Goal: Task Accomplishment & Management: Complete application form

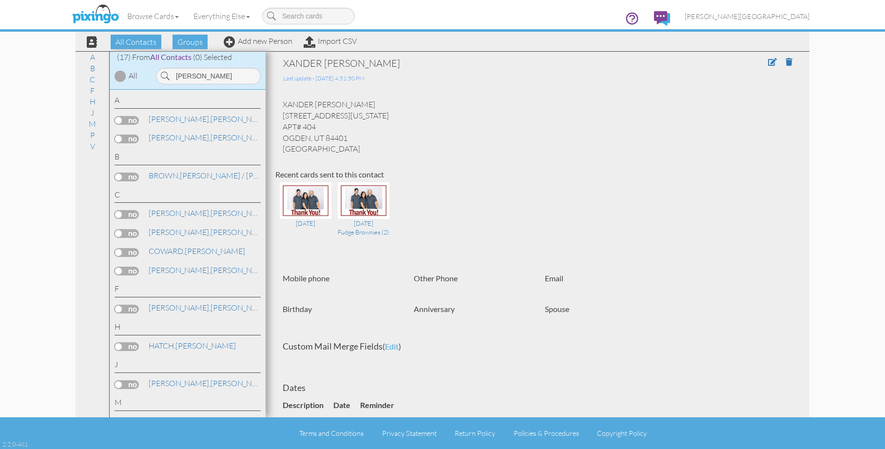
scroll to position [20, 0]
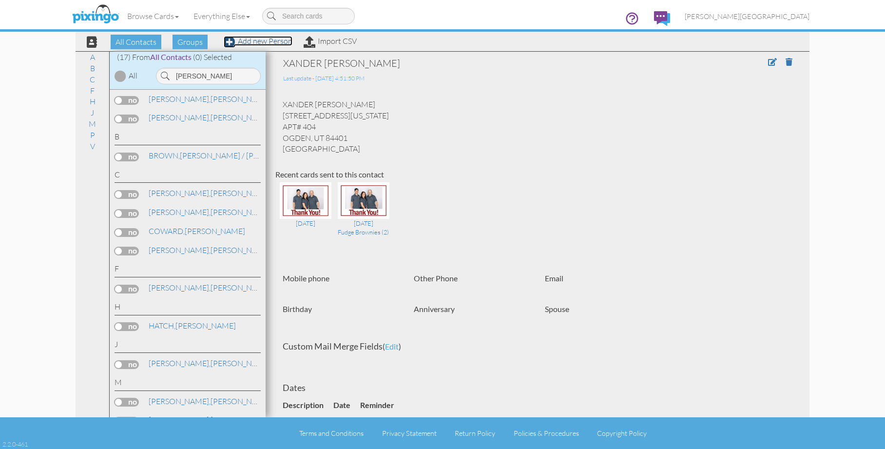
click at [266, 44] on link "Add new Person" at bounding box center [258, 41] width 69 height 10
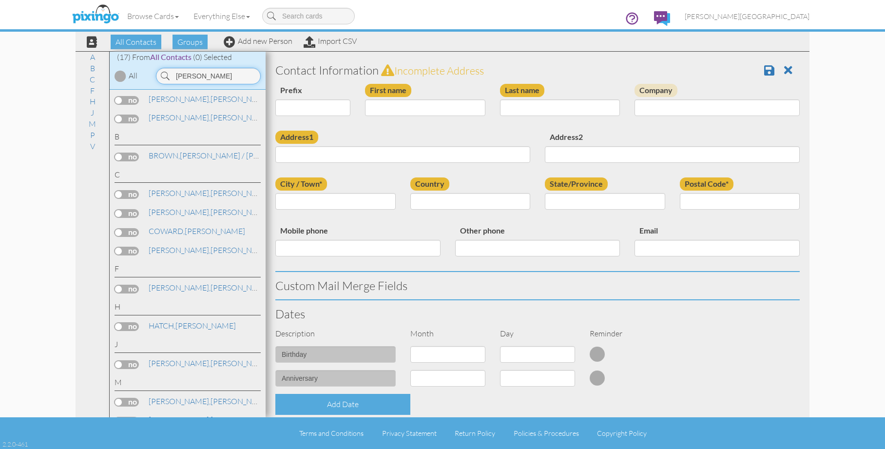
drag, startPoint x: 215, startPoint y: 78, endPoint x: 133, endPoint y: 86, distance: 83.2
click at [133, 86] on div "(17) From All Contacts (0) Selected All jeremy" at bounding box center [188, 71] width 156 height 38
click at [432, 106] on input "First name" at bounding box center [425, 107] width 120 height 17
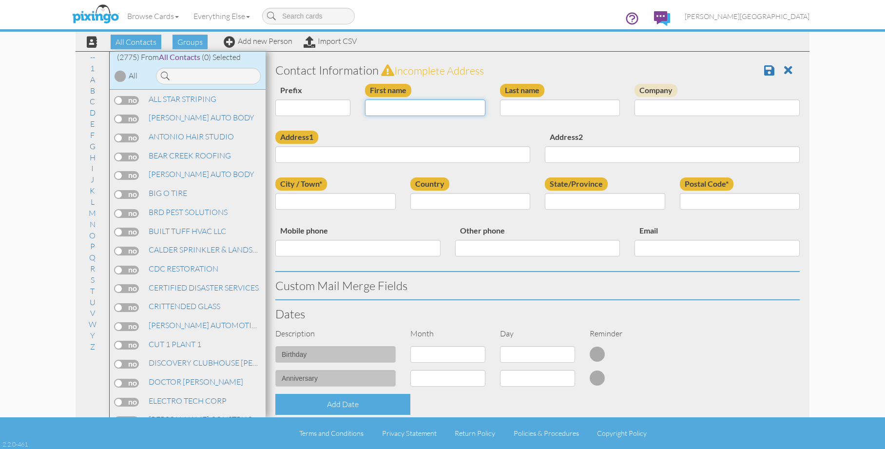
click at [432, 106] on input "First name" at bounding box center [425, 107] width 120 height 17
type input "[PERSON_NAME]"
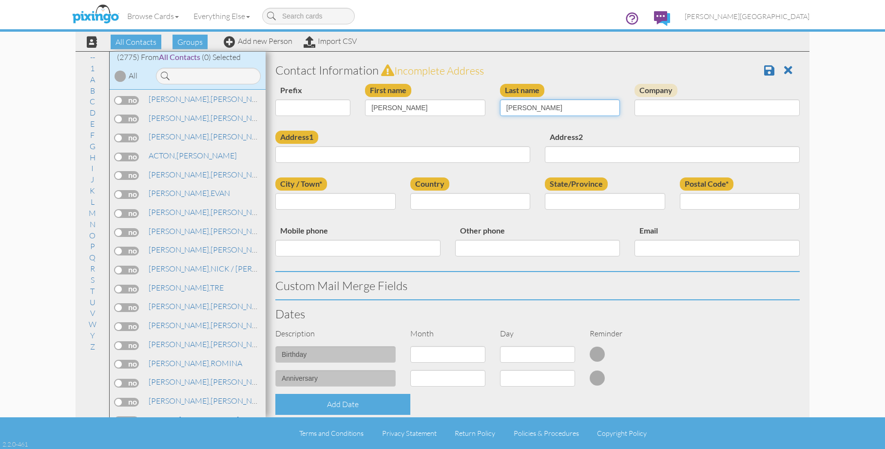
type input "COWLISHAW"
type input "507 E 2050 N"
type input "NORTH OGDEN"
select select "object:10463"
select select "object:16287"
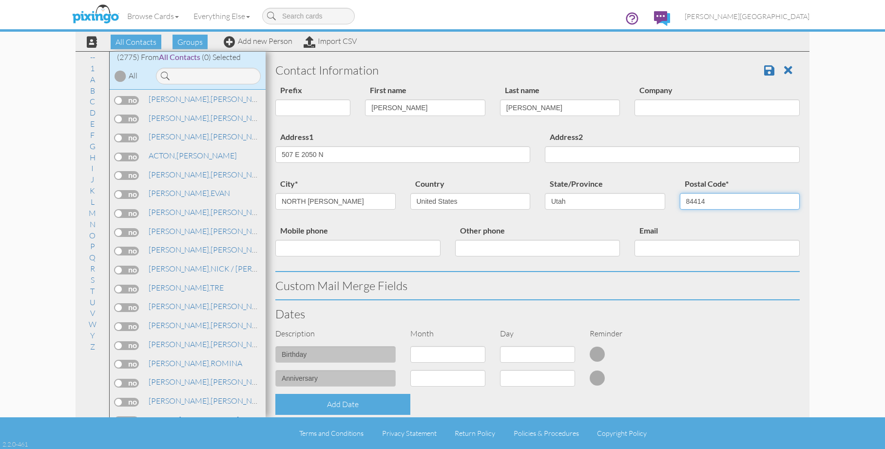
type input "84414"
drag, startPoint x: 333, startPoint y: 157, endPoint x: 268, endPoint y: 155, distance: 65.3
click at [268, 155] on div "Address1 507 E 2050 N" at bounding box center [402, 150] width 269 height 39
click at [764, 66] on span at bounding box center [769, 70] width 10 height 12
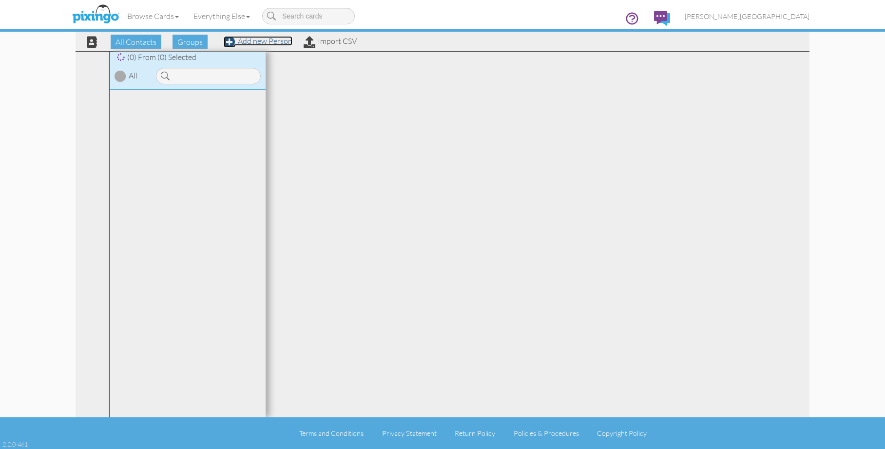
click at [271, 43] on link "Add new Person" at bounding box center [258, 41] width 69 height 10
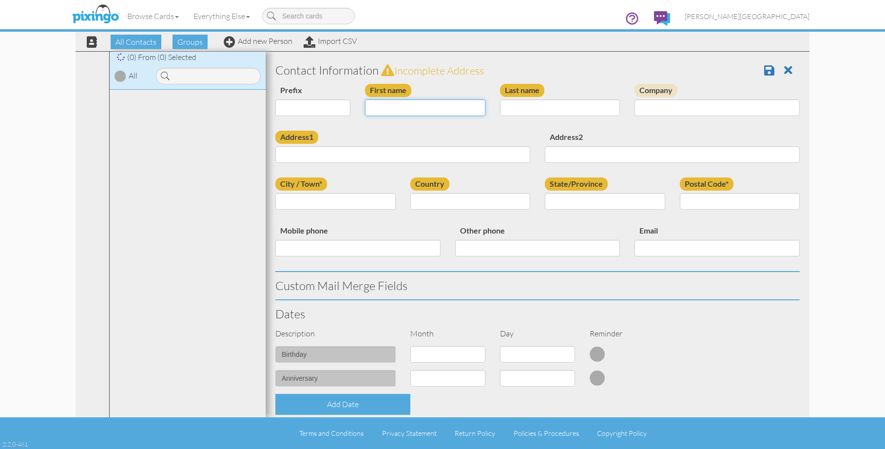
click at [401, 105] on input "First name" at bounding box center [425, 107] width 120 height 17
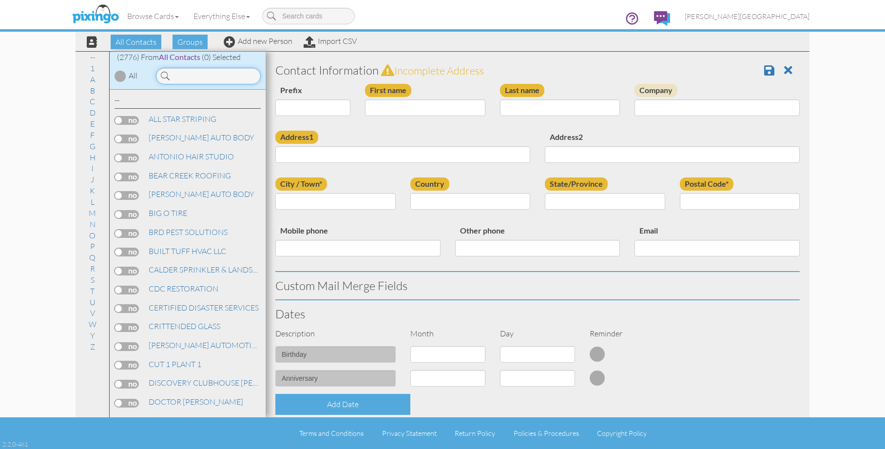
click at [215, 77] on input at bounding box center [208, 76] width 105 height 17
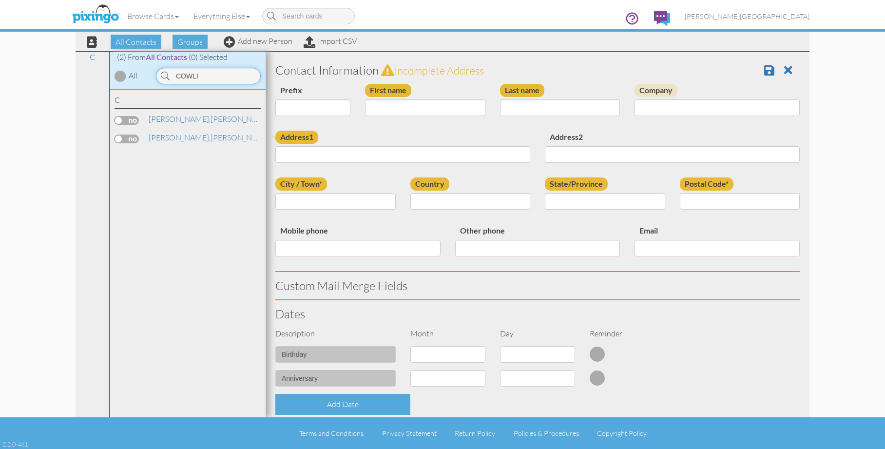
type input "COWLI"
click at [188, 146] on div "COWLISHAW, LORA" at bounding box center [188, 139] width 146 height 14
click at [189, 138] on span "[PERSON_NAME]," at bounding box center [180, 138] width 62 height 10
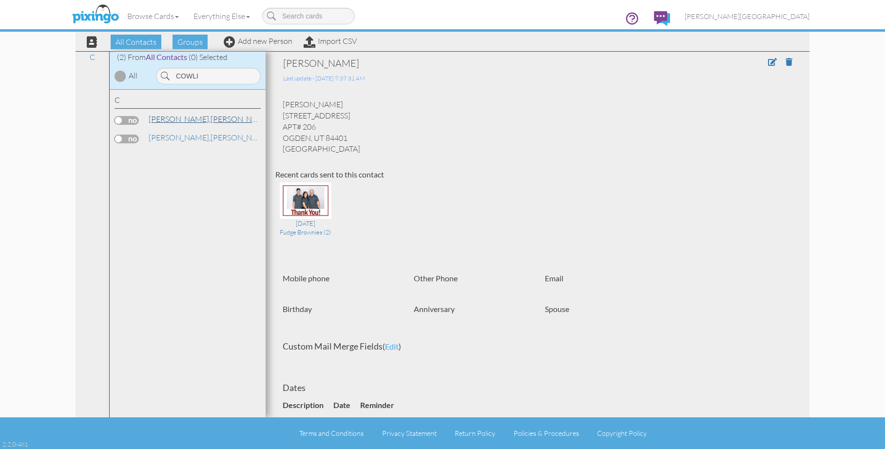
click at [191, 118] on span "[PERSON_NAME]," at bounding box center [180, 119] width 62 height 10
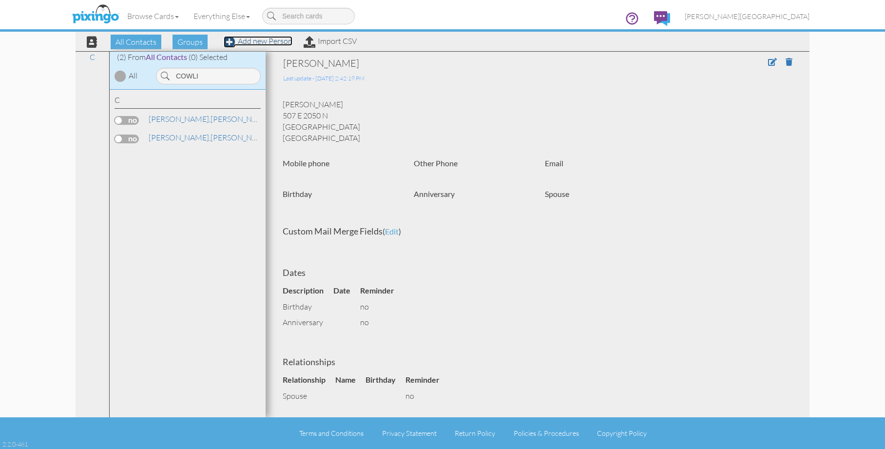
click at [267, 43] on link "Add new Person" at bounding box center [258, 41] width 69 height 10
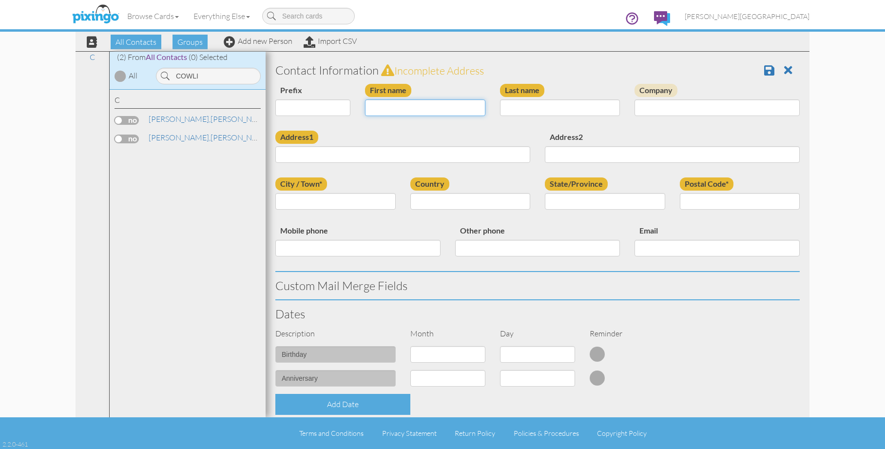
click at [395, 109] on input "First name" at bounding box center [425, 107] width 120 height 17
type input "[PERSON_NAME]"
type input "RAPPLEYE"
drag, startPoint x: 213, startPoint y: 78, endPoint x: 144, endPoint y: 78, distance: 69.2
click at [144, 78] on div "(2) From All Contacts (0) Selected All COWLI" at bounding box center [188, 71] width 156 height 38
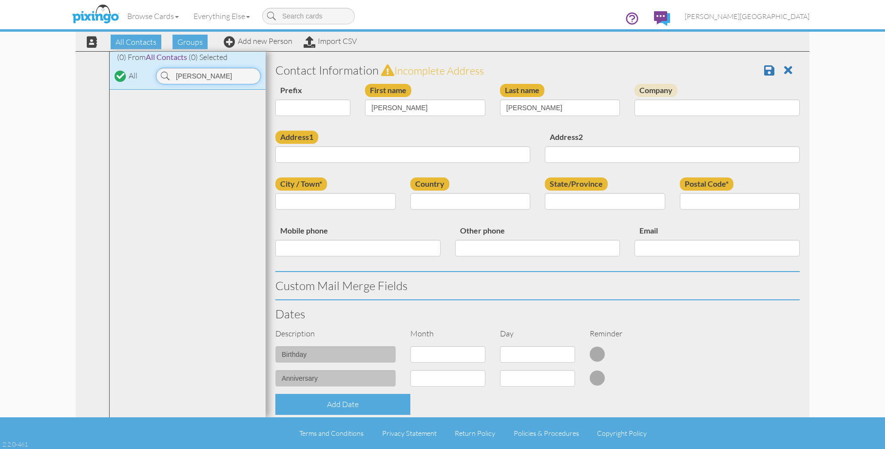
type input "RAPPL"
click at [490, 161] on input "Address1" at bounding box center [402, 154] width 255 height 17
type input "541 HIGHWAY 236"
type input "AFTON"
select select "object:180"
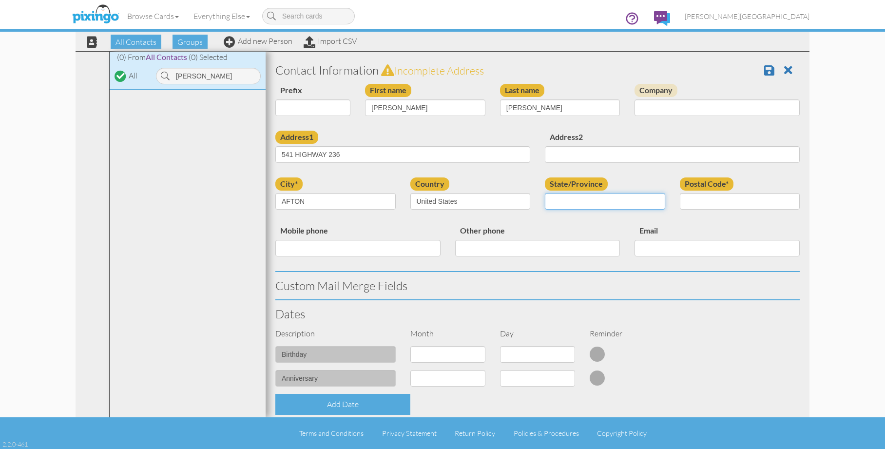
select select "object:11631"
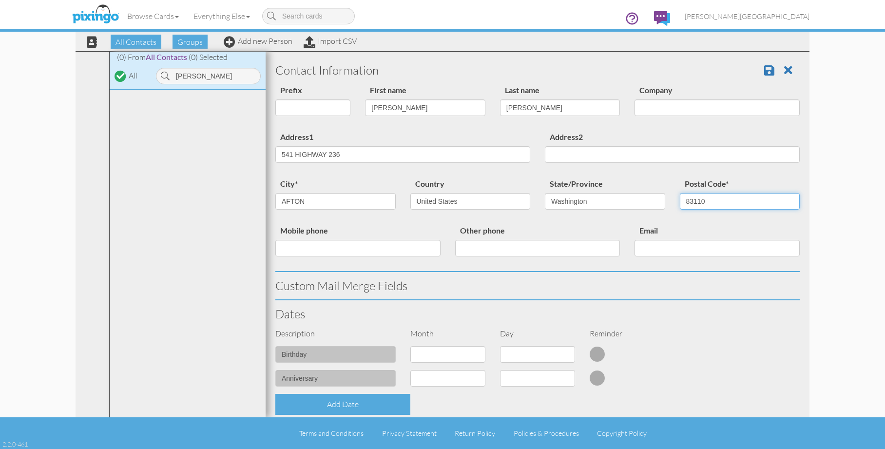
type input "83110"
click at [616, 207] on select "AA (Military) AE (Military) Alabama Alaska American Samoa AP (Military) Arizona…" at bounding box center [605, 201] width 120 height 17
select select "object:11634"
click at [545, 193] on select "AA (Military) AE (Military) Alabama Alaska American Samoa AP (Military) Arizona…" at bounding box center [605, 201] width 120 height 17
click at [732, 228] on div "Email" at bounding box center [717, 243] width 180 height 39
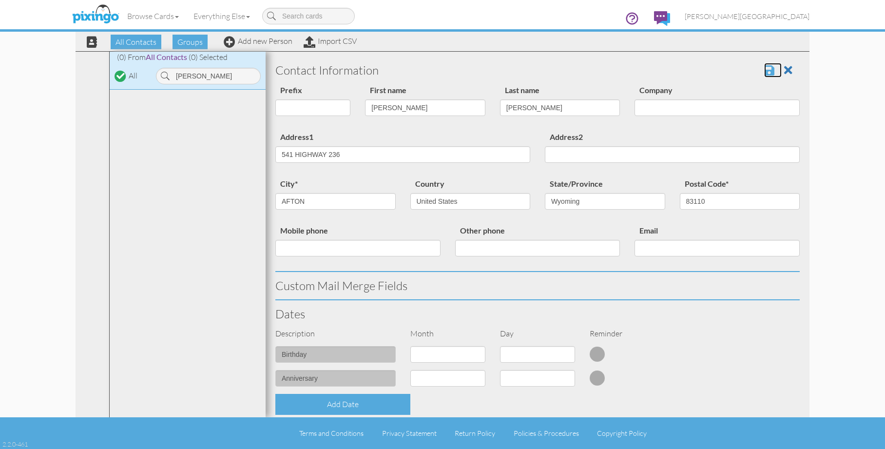
click at [765, 70] on span at bounding box center [769, 70] width 10 height 12
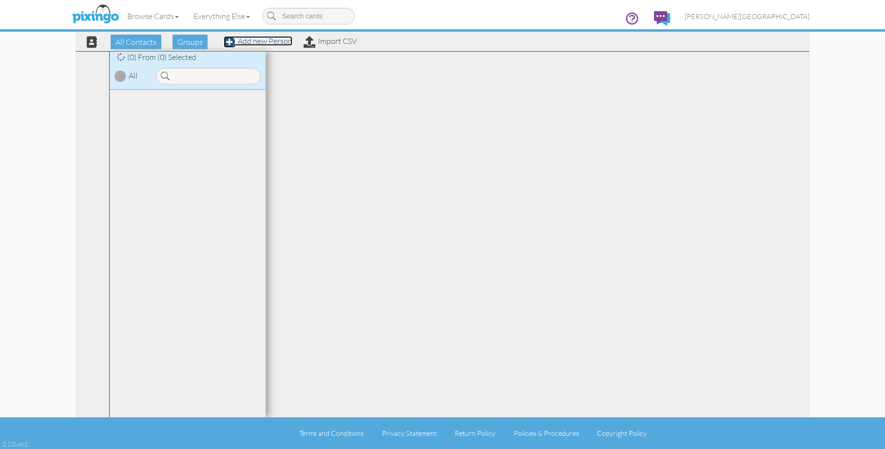
click at [271, 39] on link "Add new Person" at bounding box center [258, 41] width 69 height 10
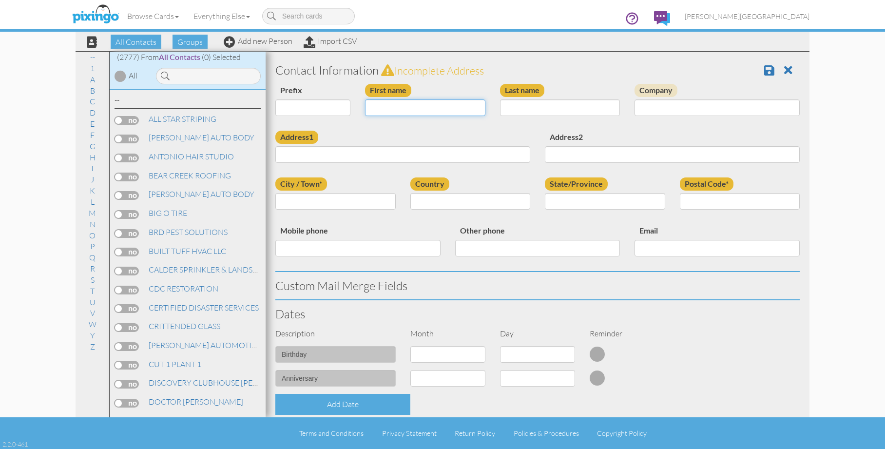
click at [398, 108] on input "First name" at bounding box center [425, 107] width 120 height 17
click at [420, 111] on input "First name" at bounding box center [425, 107] width 120 height 17
type input "[PERSON_NAME]"
type input "FUENTES"
type input "594 E 2400 N"
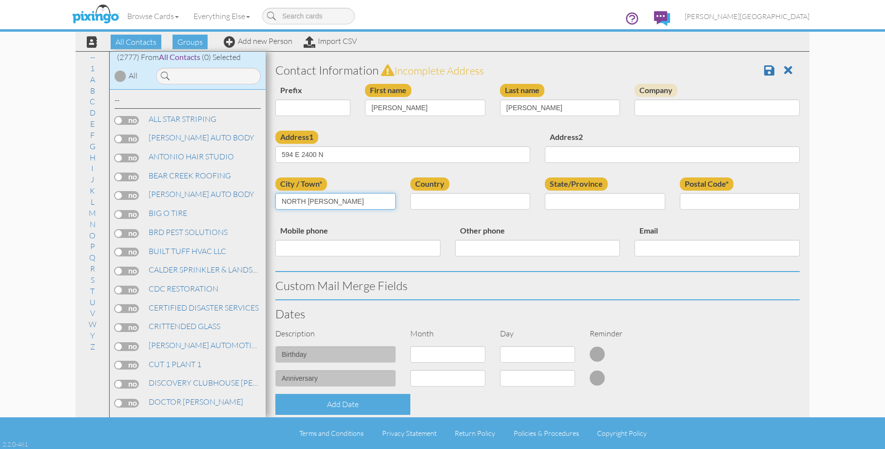
type input "NORTH OGDEN"
select select "object:8528"
click at [635, 199] on select "AA (Military) AE (Military) Alabama Alaska American Samoa AP (Military) Arizona…" at bounding box center [605, 201] width 120 height 17
select select "object:8827"
click at [545, 193] on select "AA (Military) AE (Military) [US_STATE] [US_STATE] [US_STATE] AP (Military) [US_…" at bounding box center [605, 201] width 120 height 17
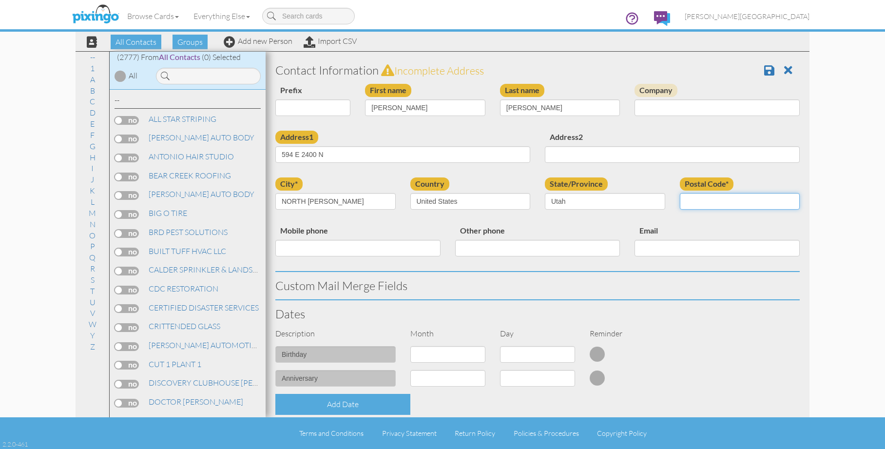
click at [713, 200] on input "Postal Code*" at bounding box center [740, 201] width 120 height 17
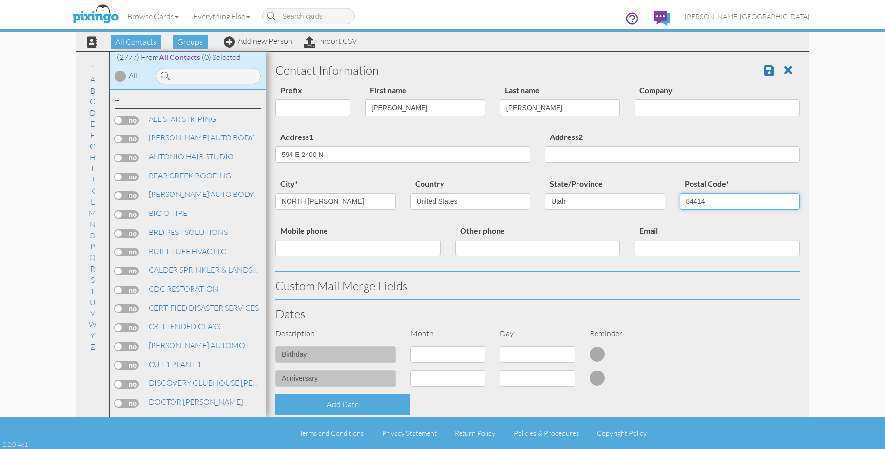
type input "84414"
click at [711, 158] on input "Address2" at bounding box center [672, 154] width 255 height 17
click at [764, 71] on span at bounding box center [769, 70] width 10 height 12
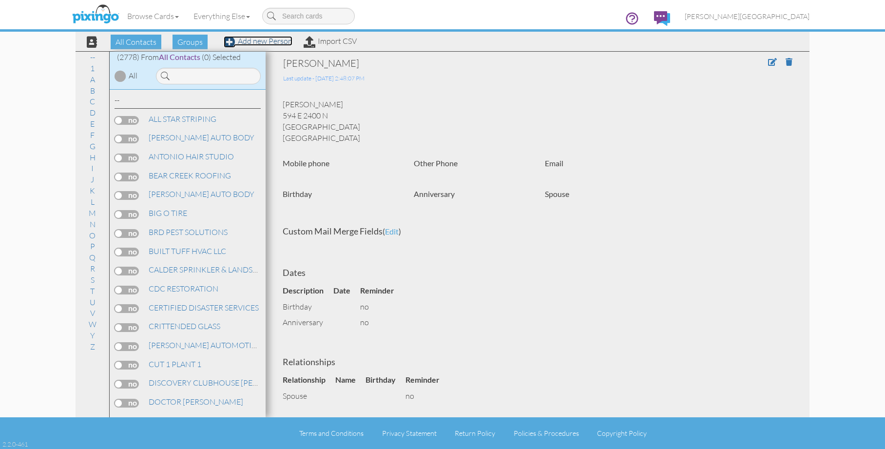
drag, startPoint x: 280, startPoint y: 41, endPoint x: 354, endPoint y: 75, distance: 82.0
click at [280, 41] on link "Add new Person" at bounding box center [258, 41] width 69 height 10
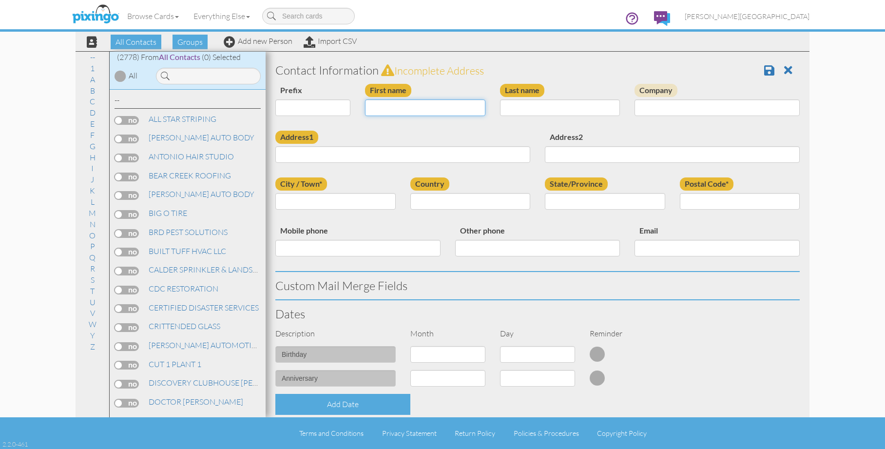
click at [420, 105] on input "First name" at bounding box center [425, 107] width 120 height 17
type input "[PERSON_NAME]"
type input "SMALL"
type input "3854 GRANDVIEW DR"
type input "OGDEN"
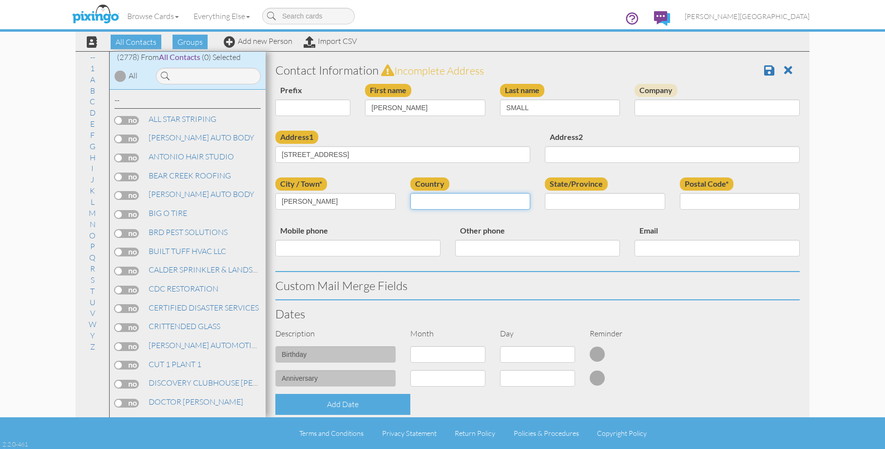
select select "object:8544"
select select "object:8843"
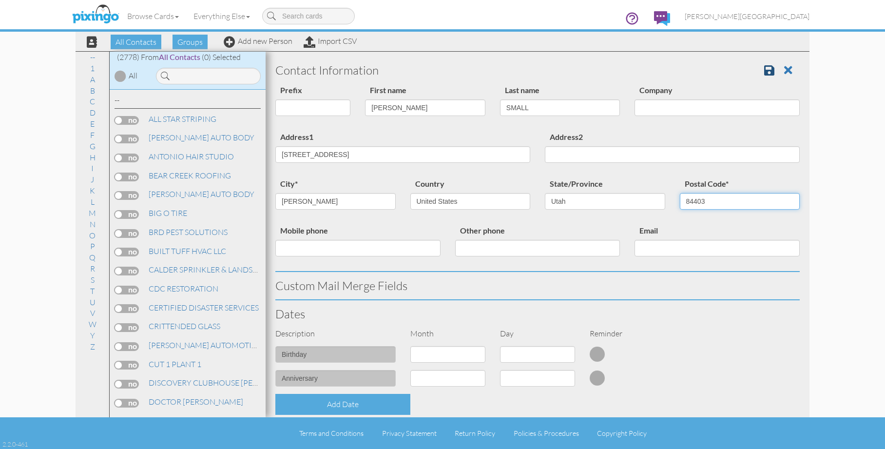
type input "84403"
click at [771, 69] on link at bounding box center [773, 70] width 18 height 15
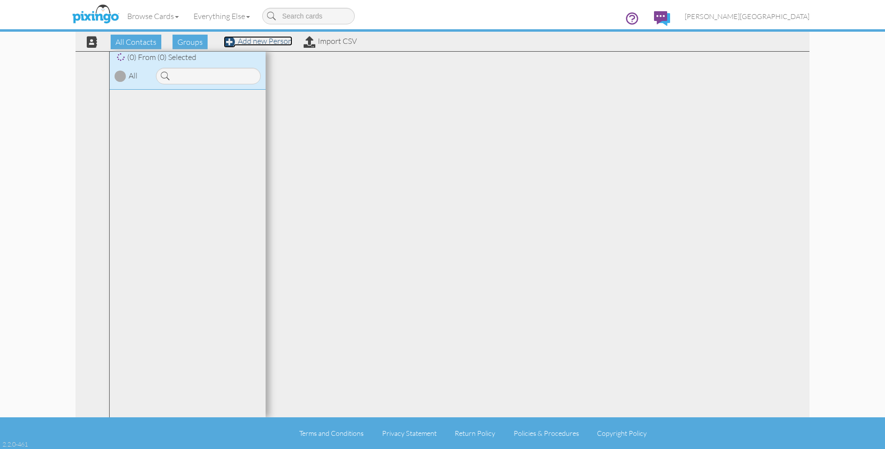
click at [271, 42] on link "Add new Person" at bounding box center [258, 41] width 69 height 10
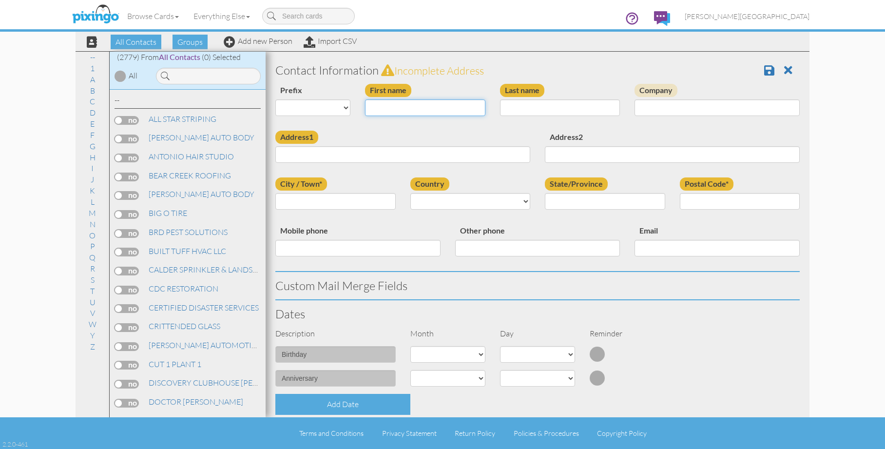
click at [429, 106] on input "First name" at bounding box center [425, 107] width 120 height 17
type input "[PERSON_NAME]"
click at [421, 153] on input "1779 [PERSON_NAME] CREEK" at bounding box center [402, 154] width 255 height 17
type input "1779 [PERSON_NAME] CREEK DR"
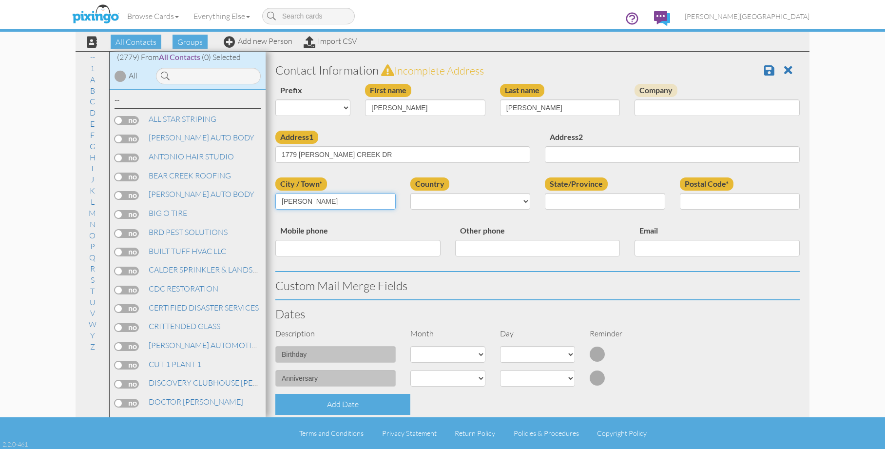
type input "[PERSON_NAME]"
select select "object:8534"
select select "object:8833"
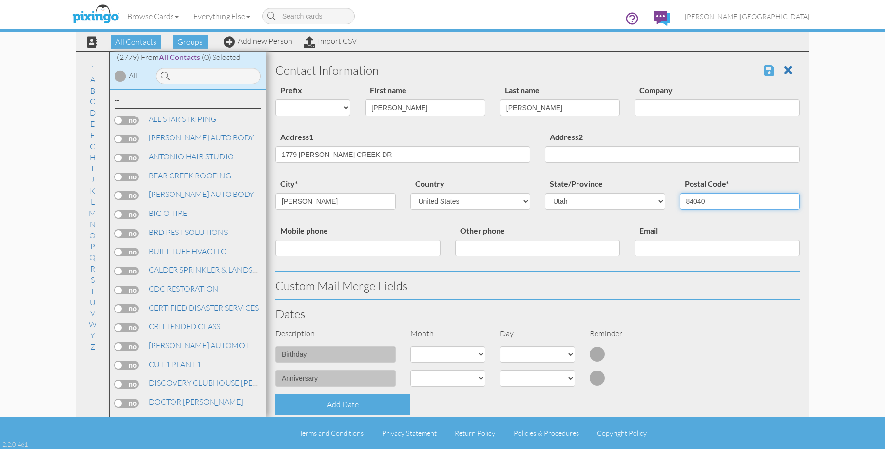
type input "84040"
click at [764, 71] on span at bounding box center [769, 70] width 10 height 12
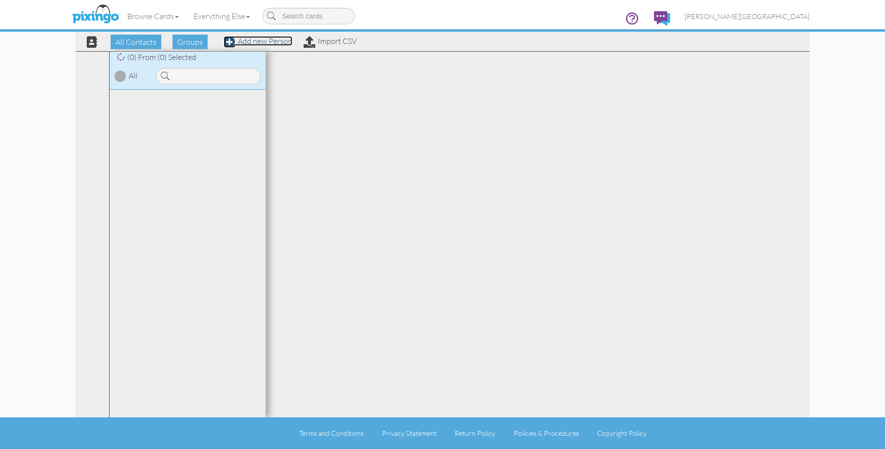
click at [270, 44] on link "Add new Person" at bounding box center [258, 41] width 69 height 10
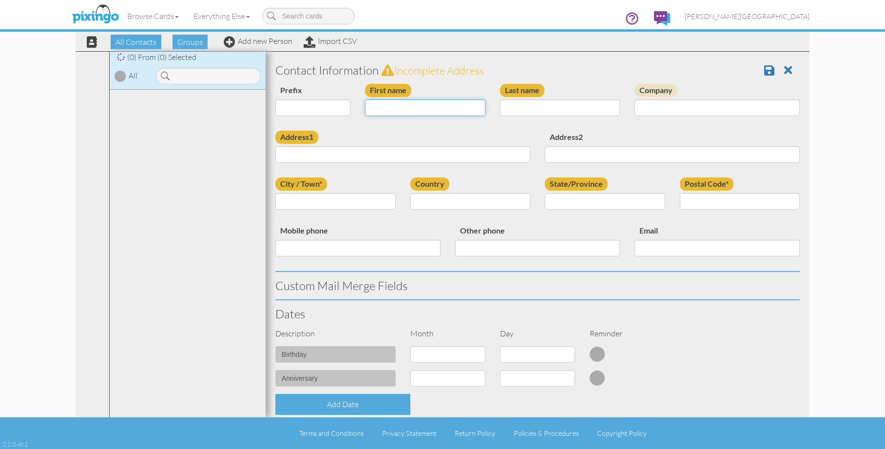
click at [395, 107] on input "First name" at bounding box center [425, 107] width 120 height 17
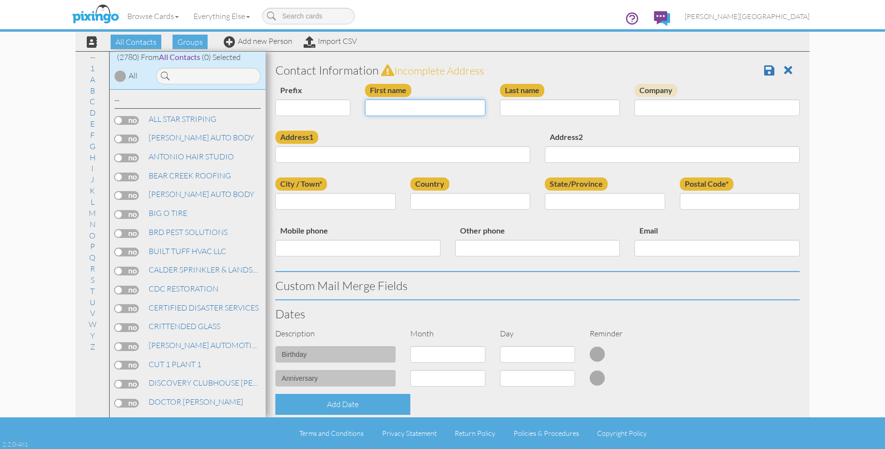
click at [395, 107] on input "First name" at bounding box center [425, 107] width 120 height 17
type input "[PERSON_NAME]"
type input "EDWARDS"
type input "656 E 3600 N"
type input "NORTH OGDEN"
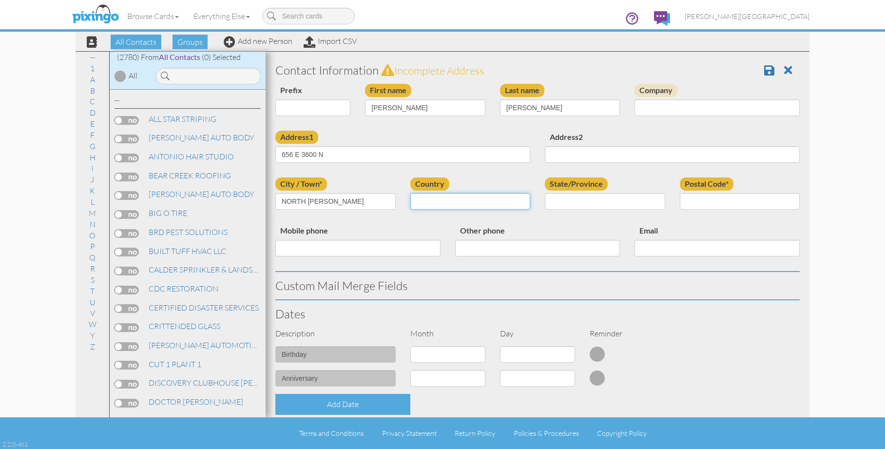
select select "object:180"
select select "object:8836"
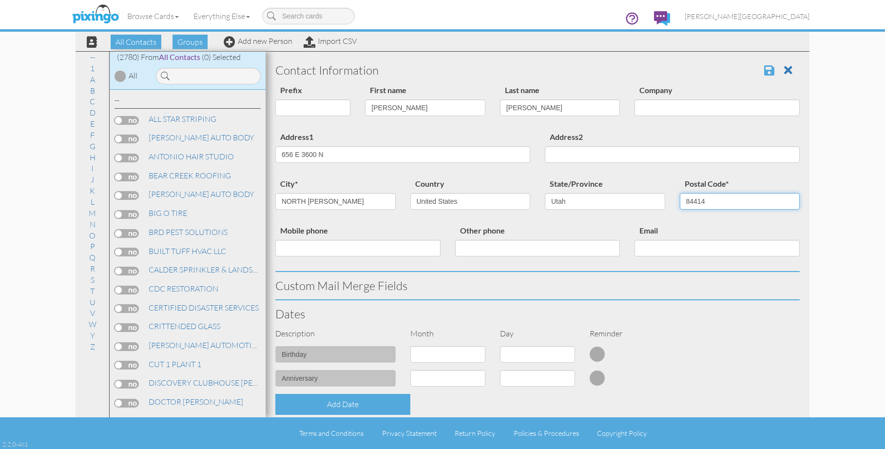
type input "84414"
click at [764, 70] on span at bounding box center [769, 70] width 10 height 12
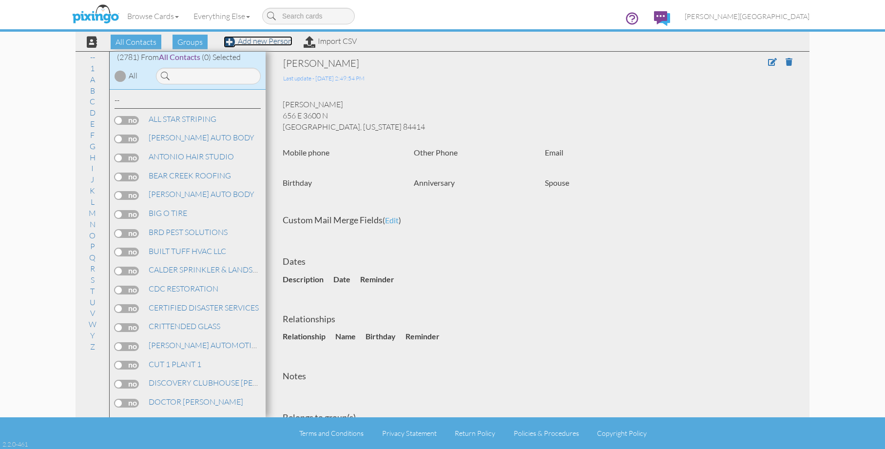
click at [275, 43] on link "Add new Person" at bounding box center [258, 41] width 69 height 10
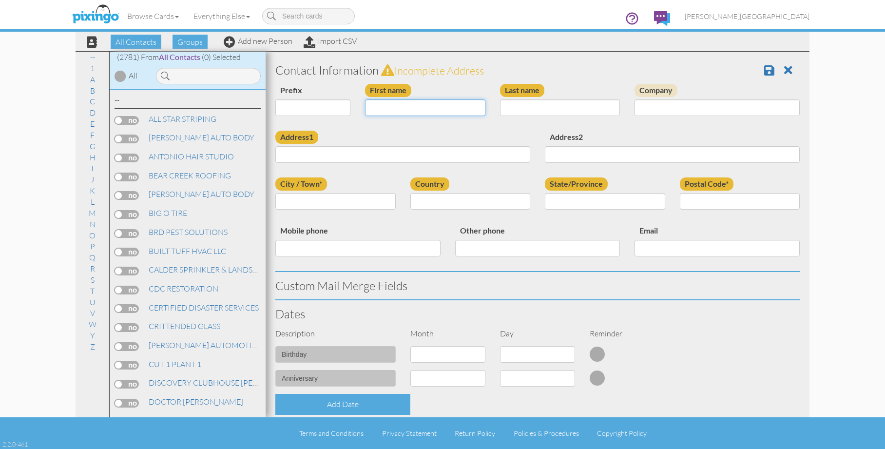
click at [390, 108] on input "First name" at bounding box center [425, 107] width 120 height 17
type input "[PERSON_NAME]"
type input "HENDON"
type input "3697 RIVERDALE RD"
type input "APT# 106"
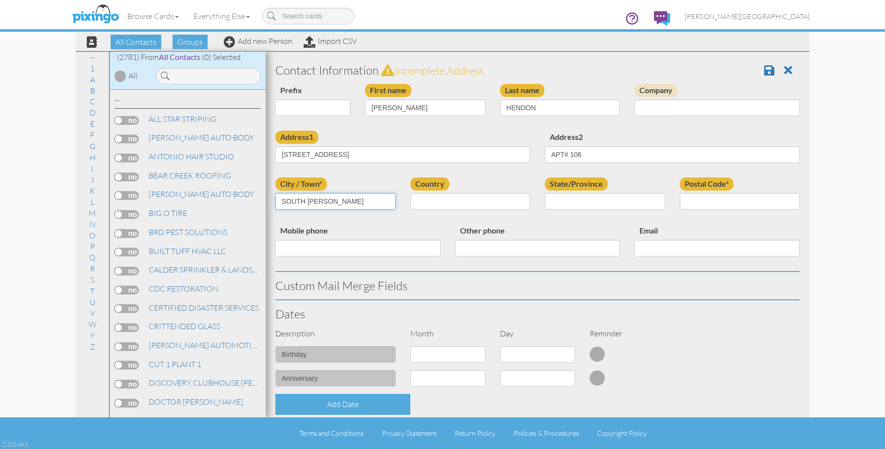
type input "SOUTH OGDEN"
select select "object:8553"
select select "object:8852"
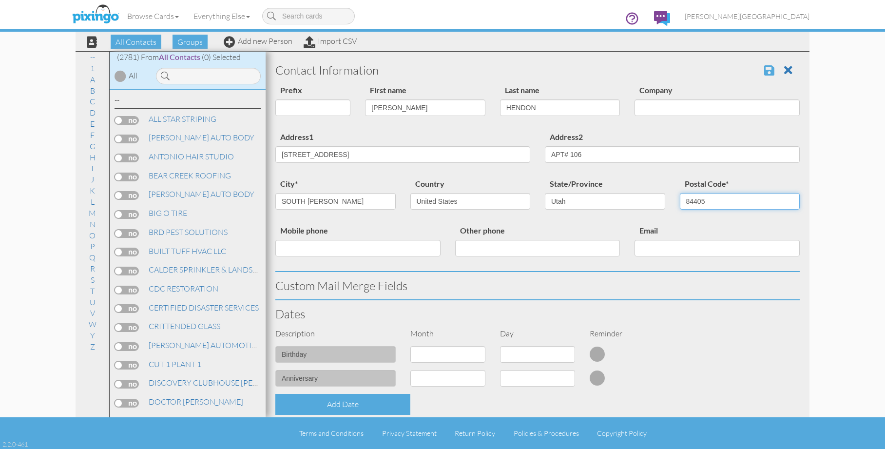
type input "84405"
click at [764, 68] on span at bounding box center [769, 70] width 10 height 12
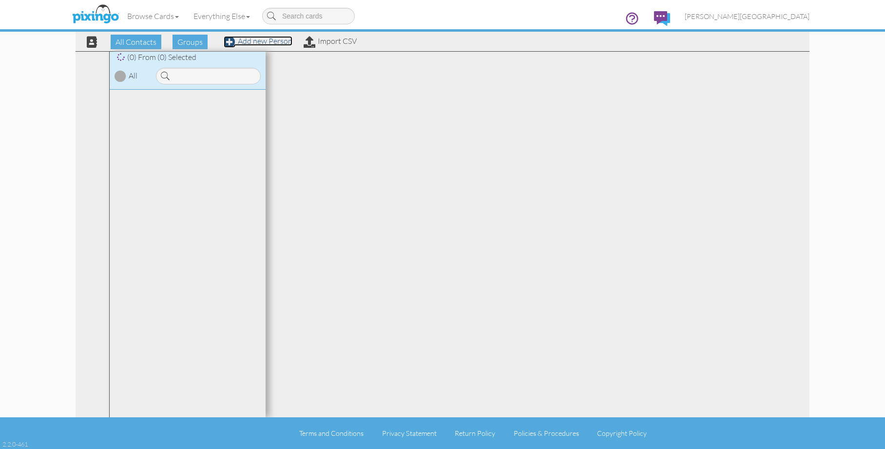
click at [275, 39] on link "Add new Person" at bounding box center [258, 41] width 69 height 10
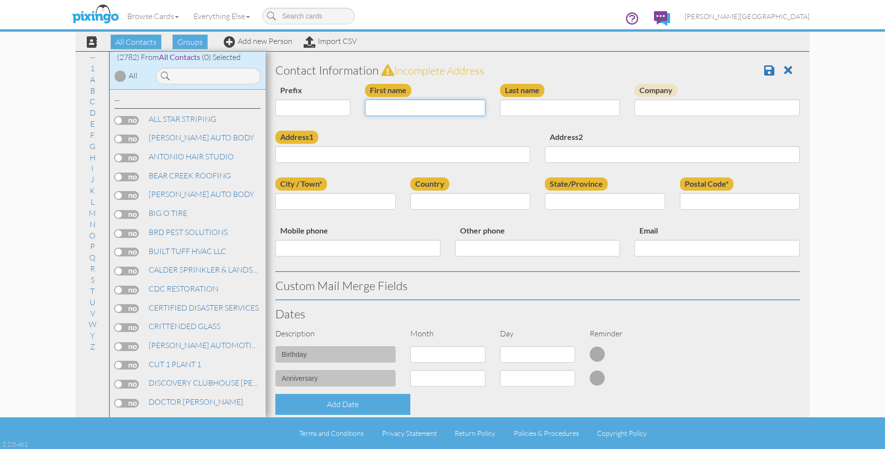
click at [449, 111] on input "First name" at bounding box center [425, 107] width 120 height 17
type input "[PERSON_NAME]"
type input "ALAND"
type input "1057 E 3200 N"
type input "KAMAS"
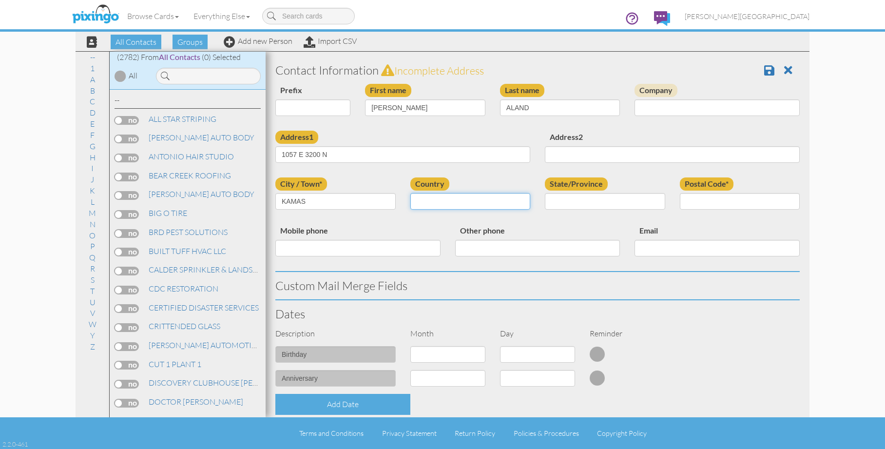
select select "object:8543"
select select "object:8842"
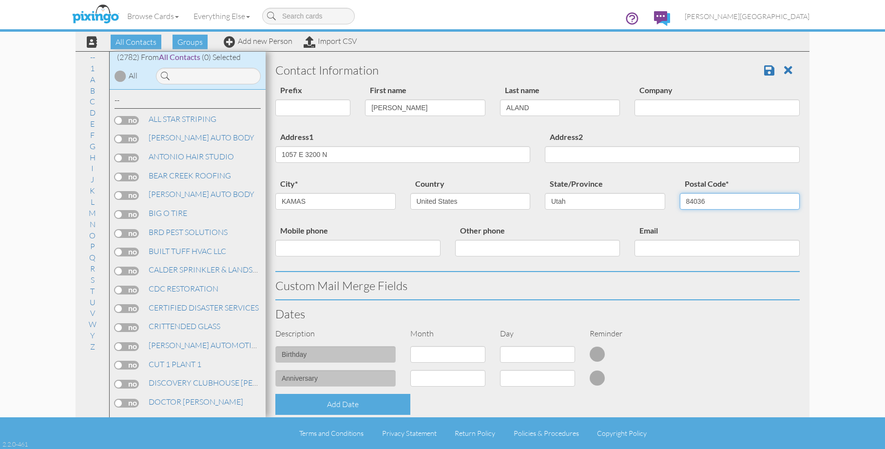
type input "84036"
click at [764, 66] on span at bounding box center [769, 70] width 10 height 12
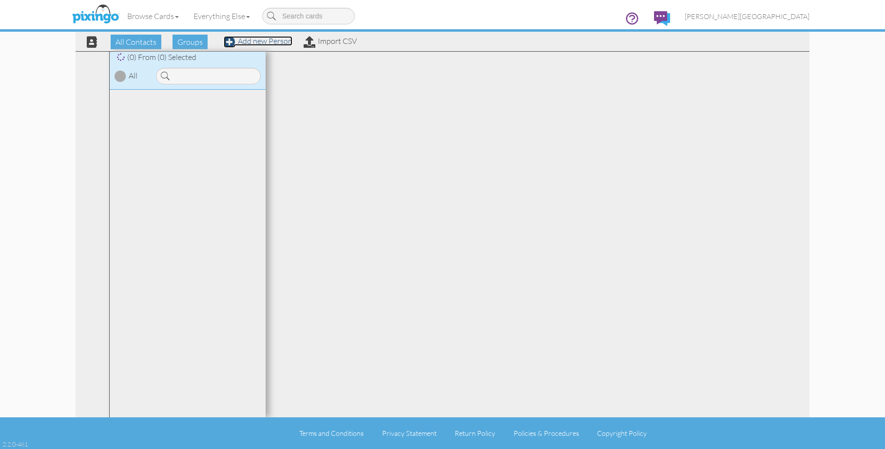
click at [267, 41] on link "Add new Person" at bounding box center [258, 41] width 69 height 10
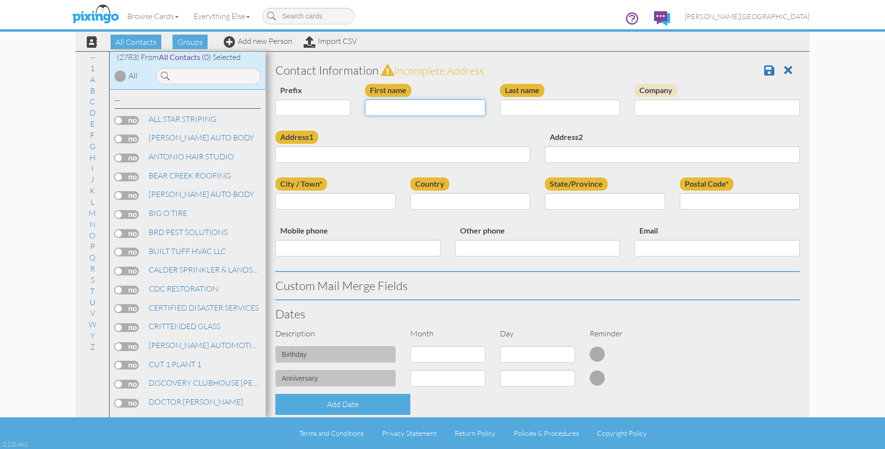
click at [411, 115] on input "First name" at bounding box center [425, 107] width 120 height 17
type input "[PERSON_NAME]"
type input "ATTERBERY"
type input "[STREET_ADDRESS][PERSON_NAME]"
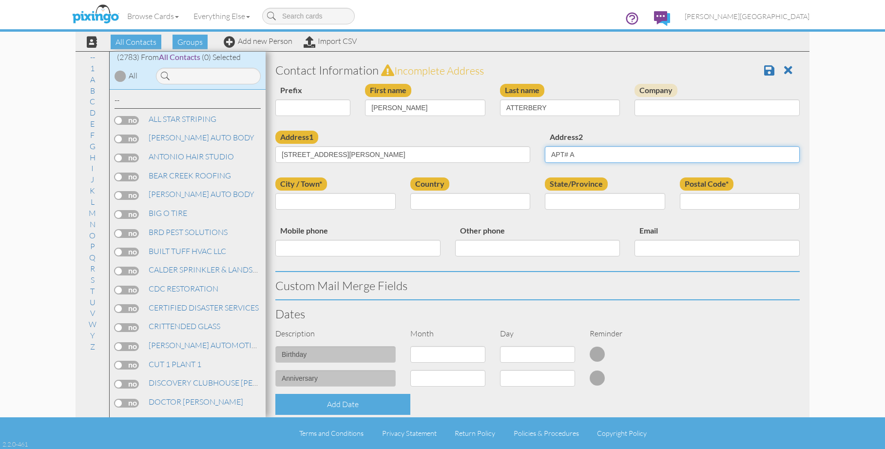
type input "APT# A"
type input "OGDEN"
select select "object:8546"
select select "object:8845"
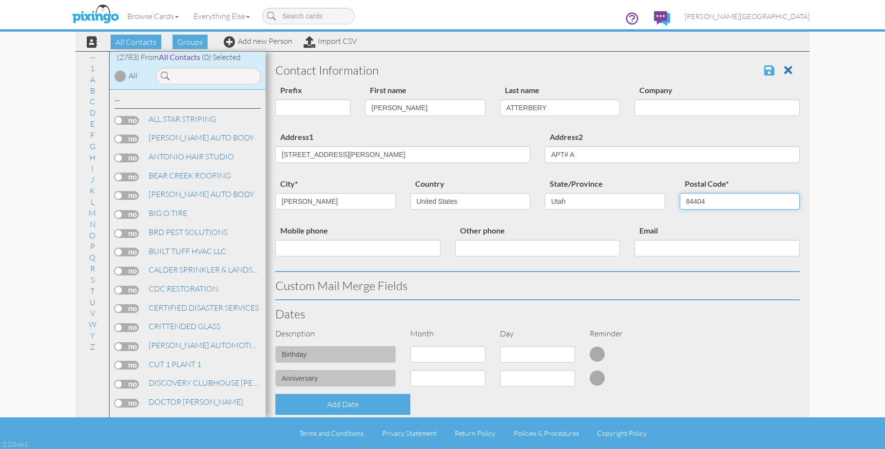
type input "84404"
click at [764, 67] on span at bounding box center [769, 70] width 10 height 12
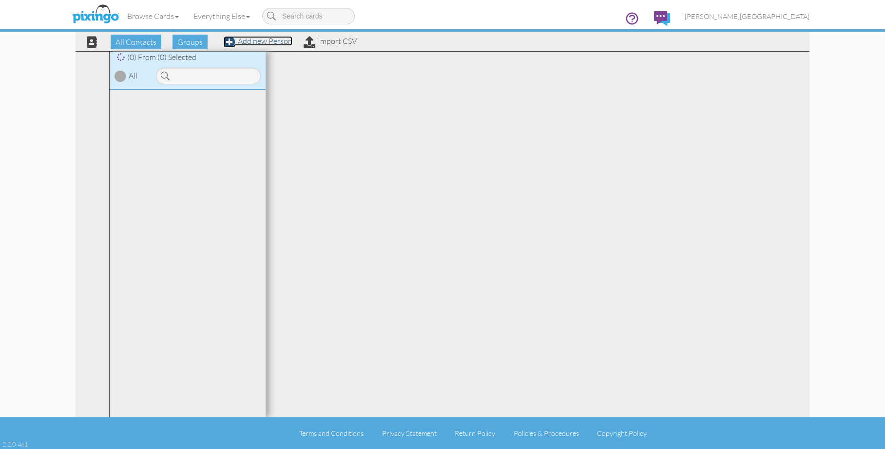
click at [260, 40] on link "Add new Person" at bounding box center [258, 41] width 69 height 10
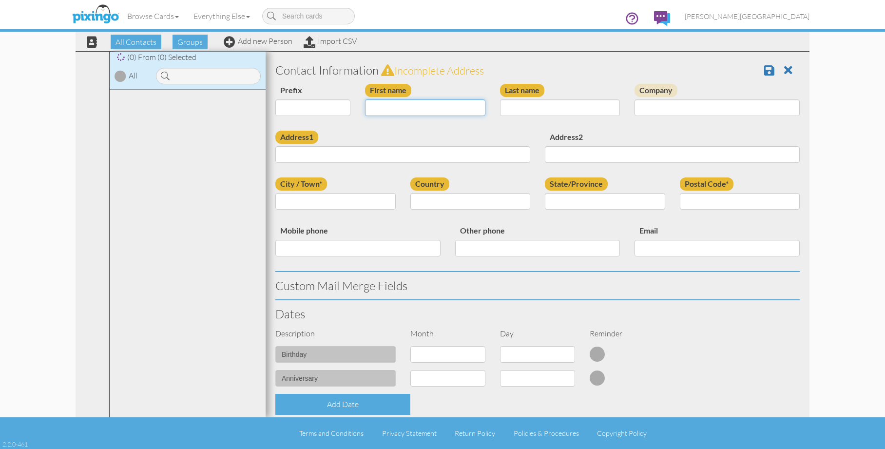
click at [402, 105] on input "First name" at bounding box center [425, 107] width 120 height 17
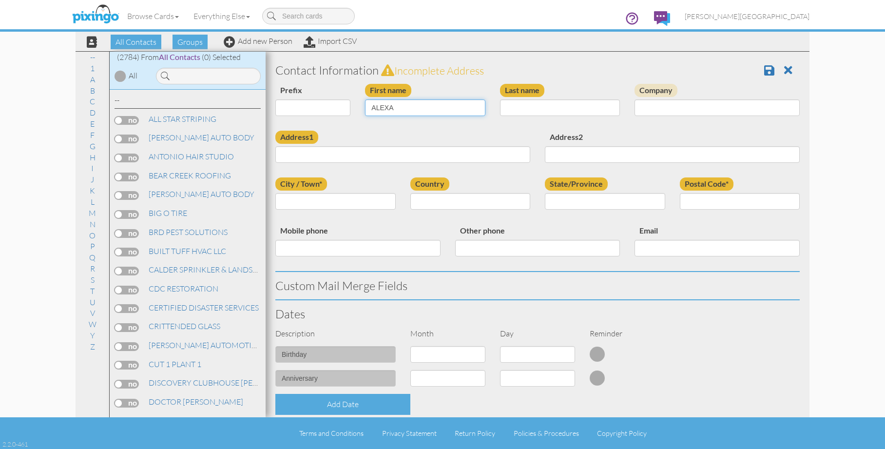
type input "ALEXA"
type input "[PERSON_NAME]"
click at [436, 159] on input "Address1" at bounding box center [402, 154] width 255 height 17
type input "1522 N 4450 W"
click at [350, 206] on input "City / Town*" at bounding box center [335, 201] width 120 height 17
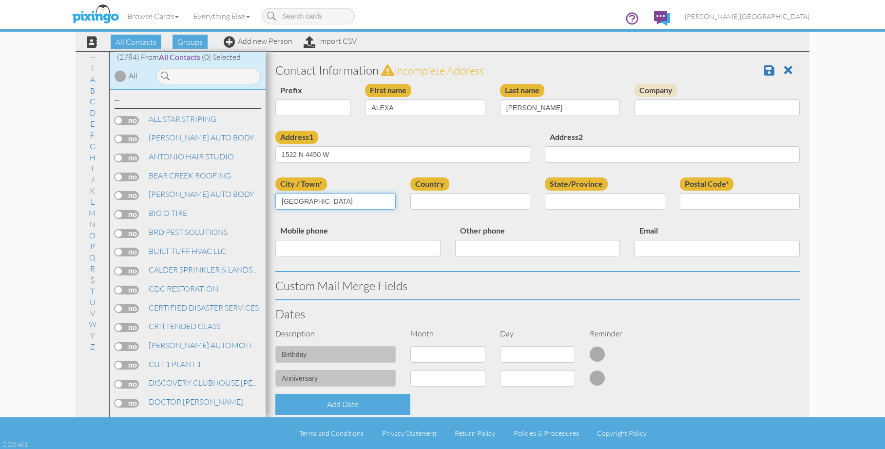
type input "WEST POINT"
select select "object:180"
select select "object:8848"
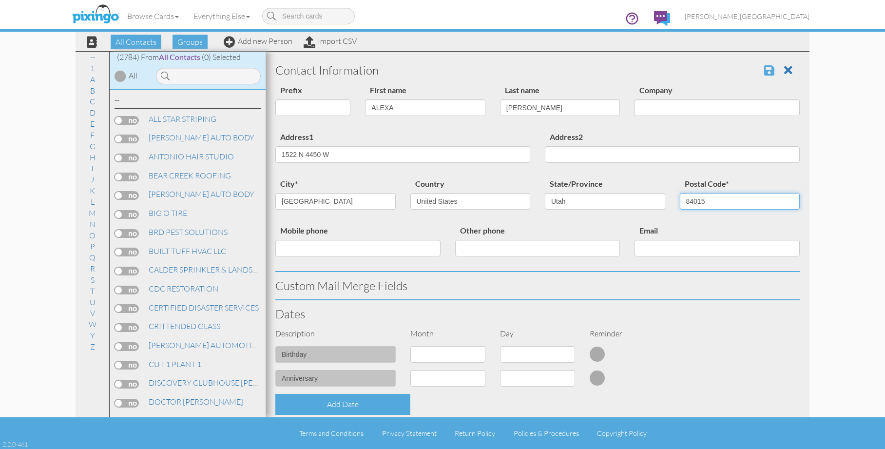
type input "84015"
click at [766, 75] on span at bounding box center [769, 70] width 10 height 12
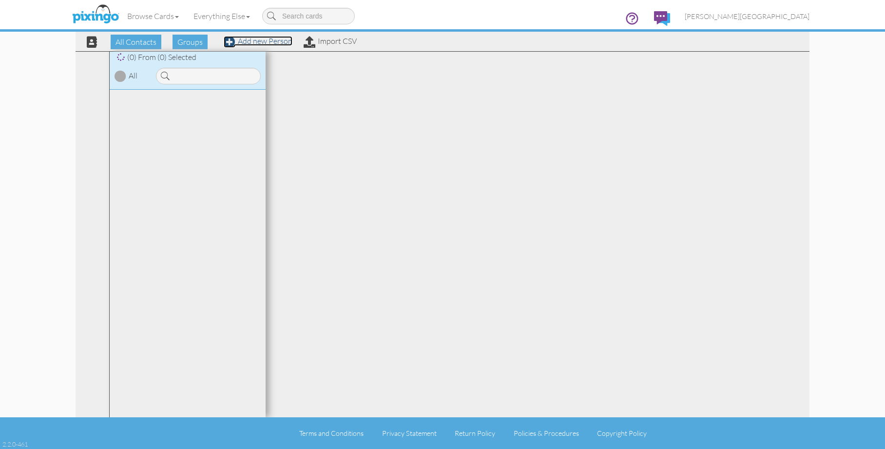
click at [264, 43] on link "Add new Person" at bounding box center [258, 41] width 69 height 10
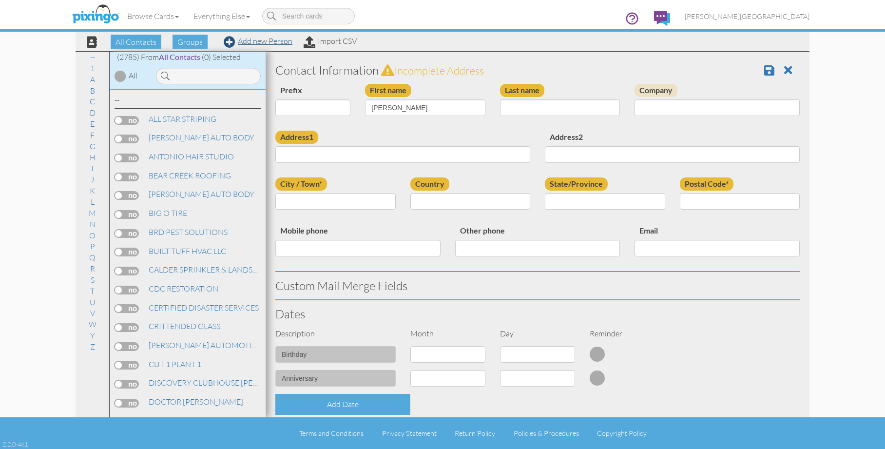
type input "[PERSON_NAME]"
type input "8118 MIDDLEBURY LN"
type input "HOUSTON"
select select "object:180"
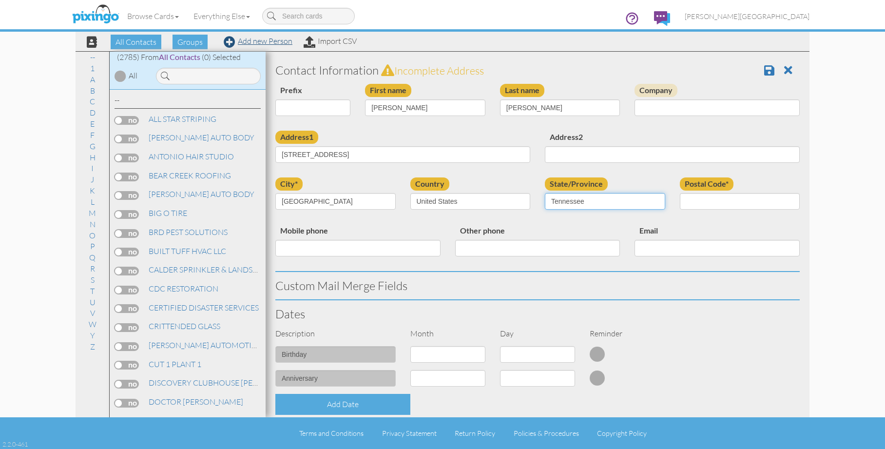
select select "object:8850"
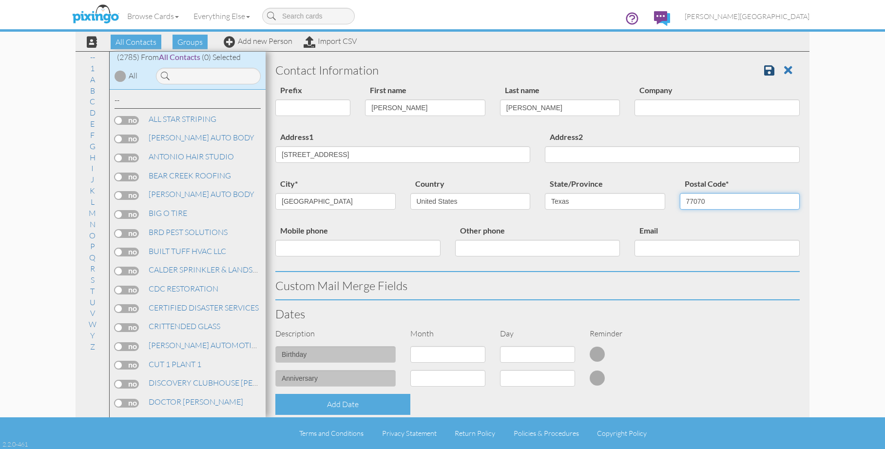
type input "77070"
click at [770, 70] on link at bounding box center [773, 70] width 18 height 15
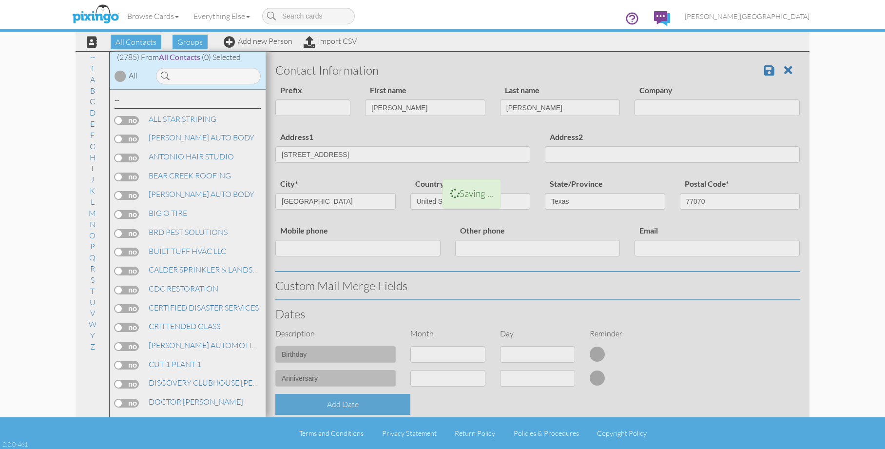
click at [765, 73] on div at bounding box center [538, 362] width 544 height 620
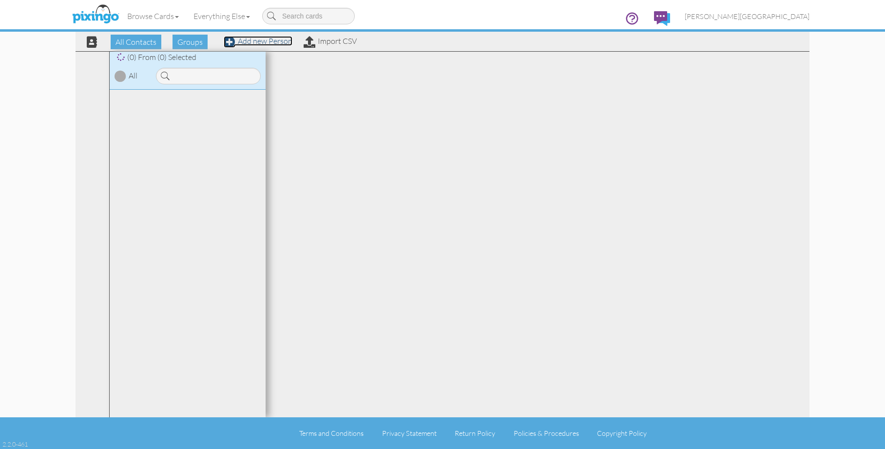
click at [283, 42] on link "Add new Person" at bounding box center [258, 41] width 69 height 10
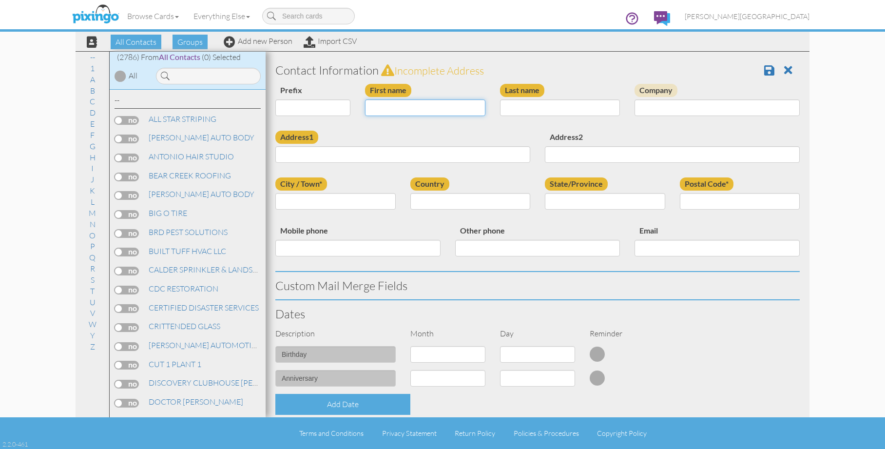
click at [438, 116] on input "First name" at bounding box center [425, 107] width 120 height 17
click at [438, 109] on input "First name" at bounding box center [425, 107] width 120 height 17
type input "[PERSON_NAME]"
type input "WHEELER"
type input "1450 N WASHINGTON BLVD"
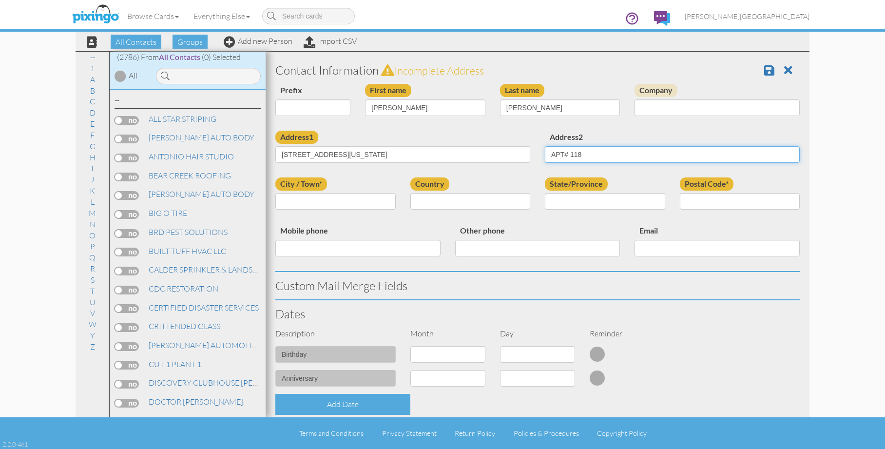
type input "APT# 118"
type input "OGDEN"
select select "object:8555"
select select "object:8854"
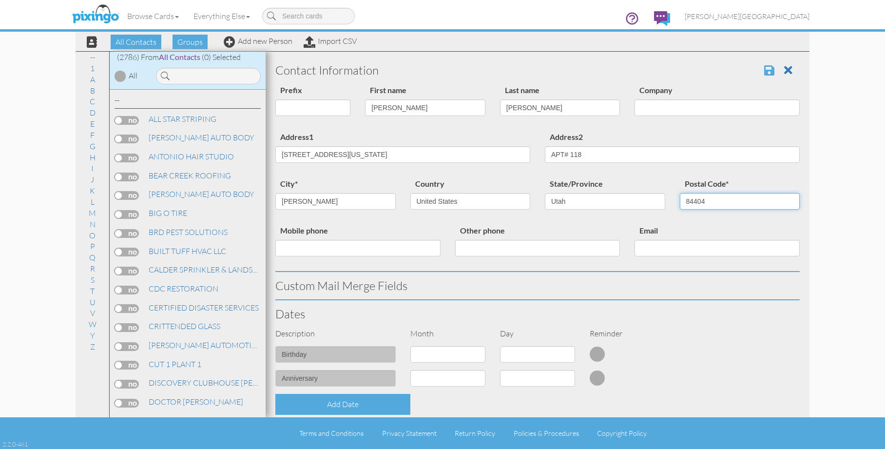
type input "84404"
click at [765, 70] on span at bounding box center [769, 70] width 10 height 12
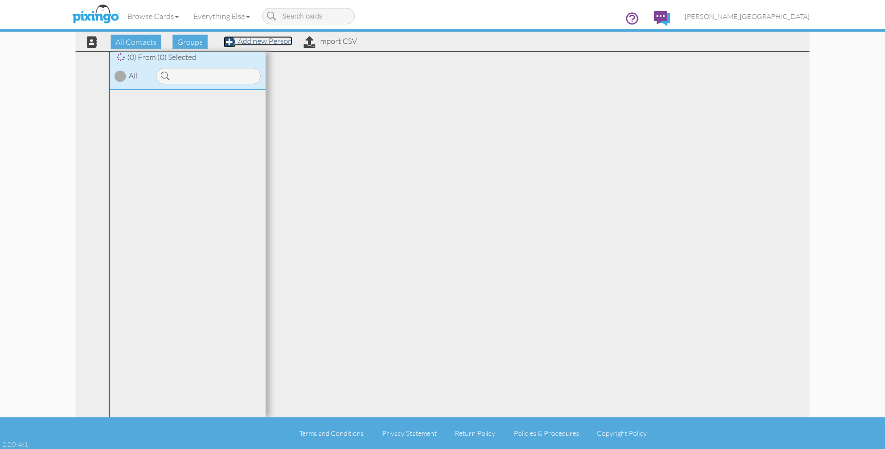
click at [273, 39] on link "Add new Person" at bounding box center [258, 41] width 69 height 10
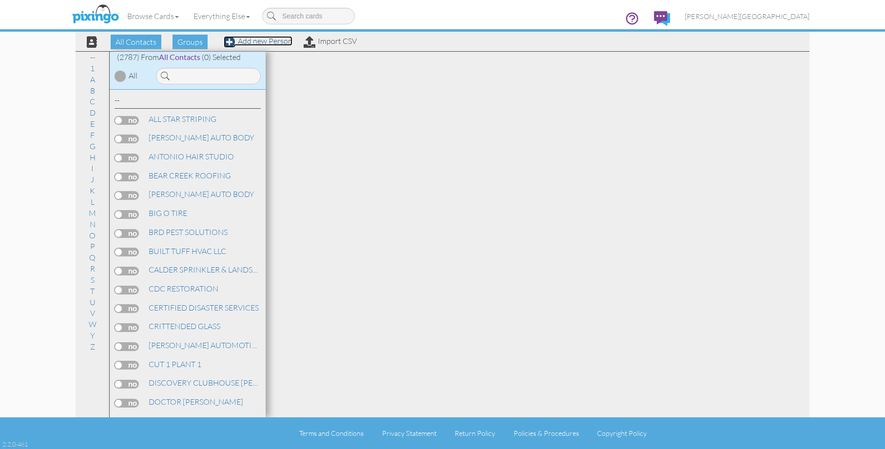
click at [279, 43] on link "Add new Person" at bounding box center [258, 41] width 69 height 10
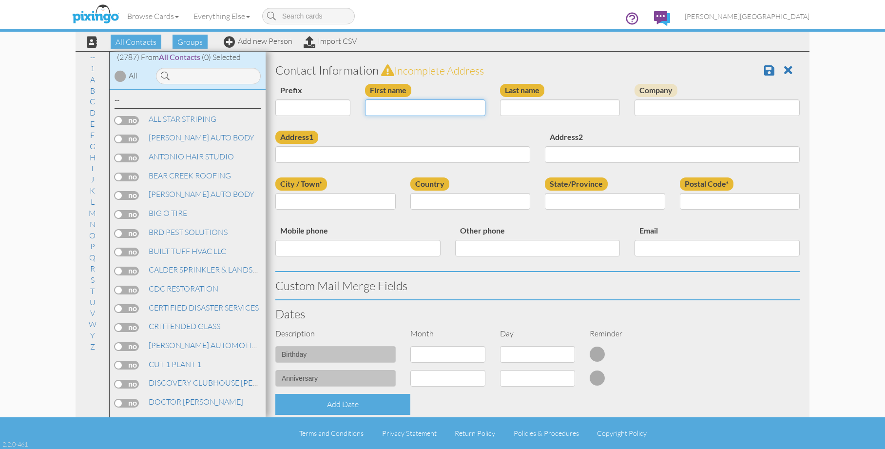
click at [405, 108] on input "First name" at bounding box center [425, 107] width 120 height 17
type input "K"
type input "[PERSON_NAME]"
type input "BRENNAN"
type input "1615 ROYAL RIDGE DR"
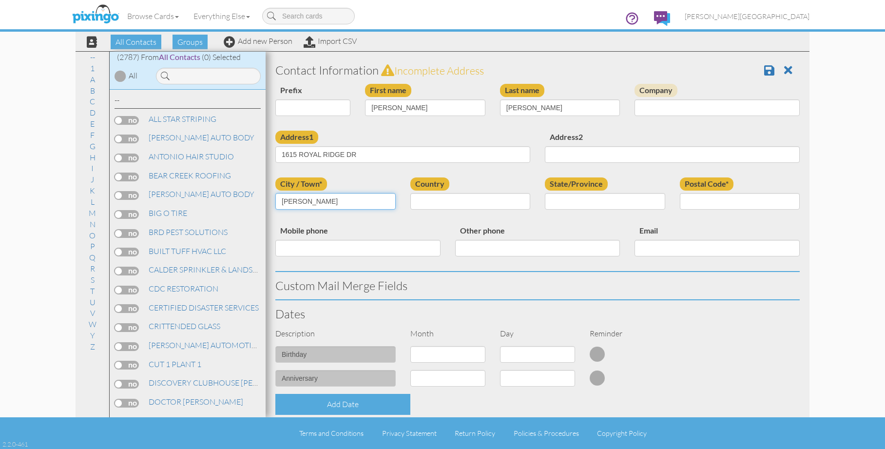
type input "[PERSON_NAME]"
select select "object:8558"
select select "object:8857"
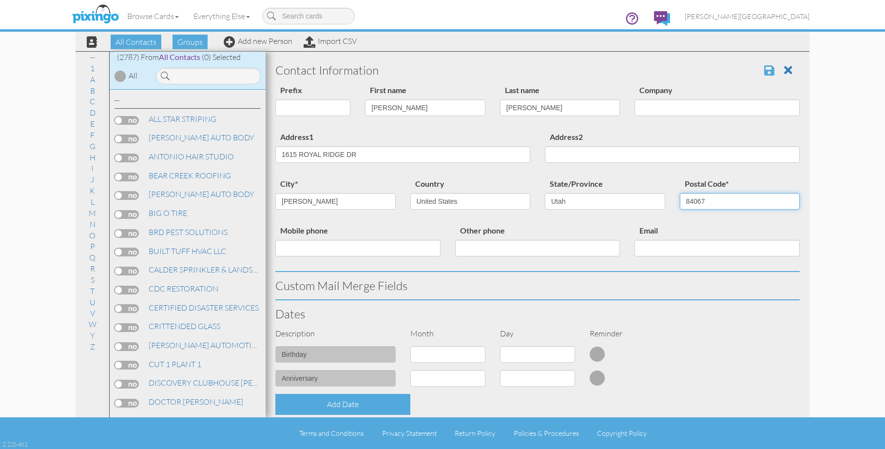
type input "84067"
click at [766, 70] on span at bounding box center [769, 70] width 10 height 12
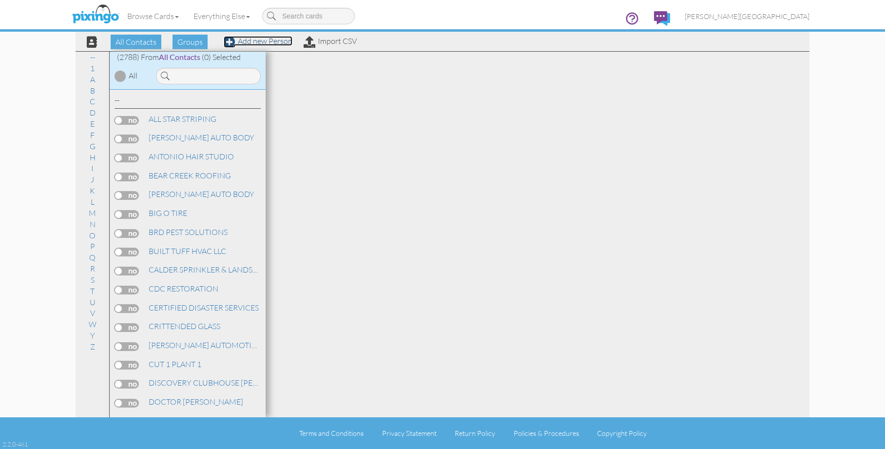
click at [256, 43] on link "Add new Person" at bounding box center [258, 41] width 69 height 10
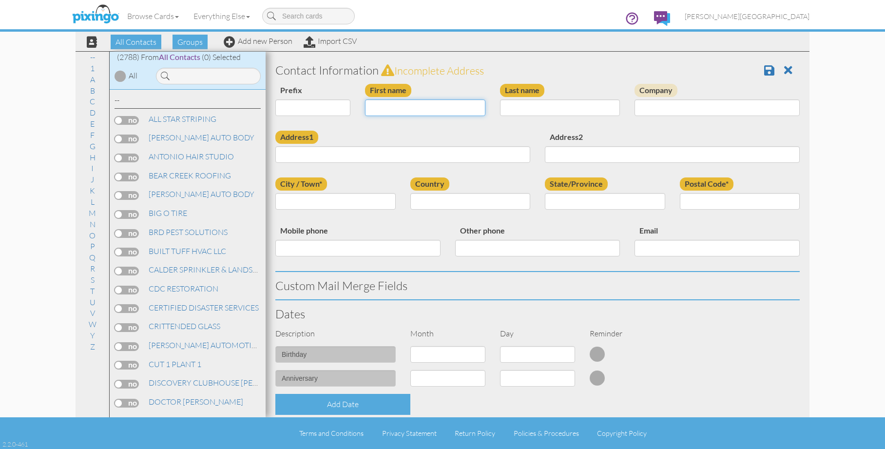
click at [396, 106] on input "First name" at bounding box center [425, 107] width 120 height 17
type input "LORALLE"
type input "[PERSON_NAME]"
type input "721 N JACKSON AVE"
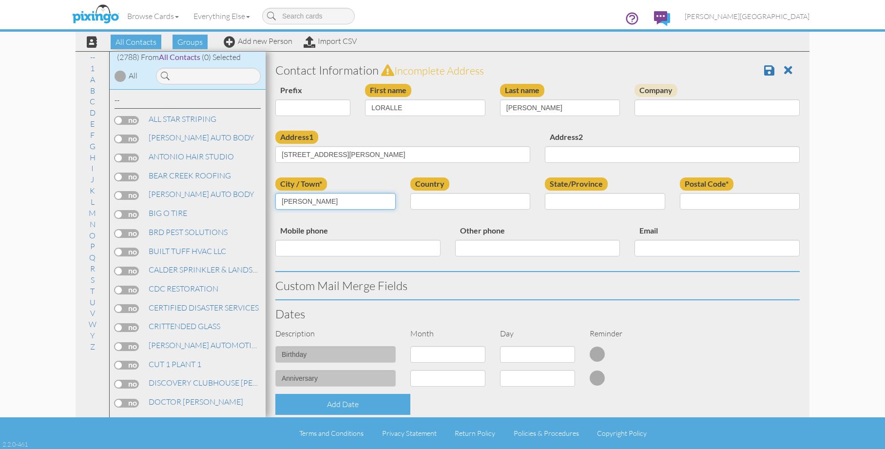
type input "[PERSON_NAME]"
select select "object:8568"
select select "object:8867"
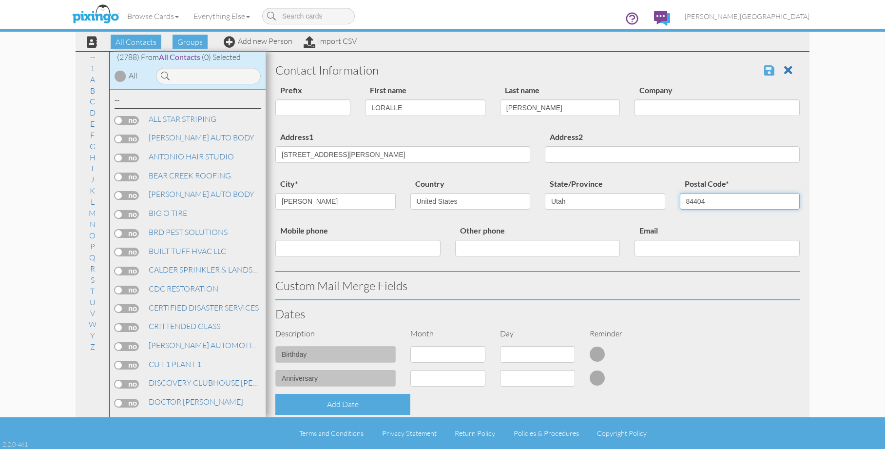
type input "84404"
click at [765, 74] on span at bounding box center [769, 70] width 10 height 12
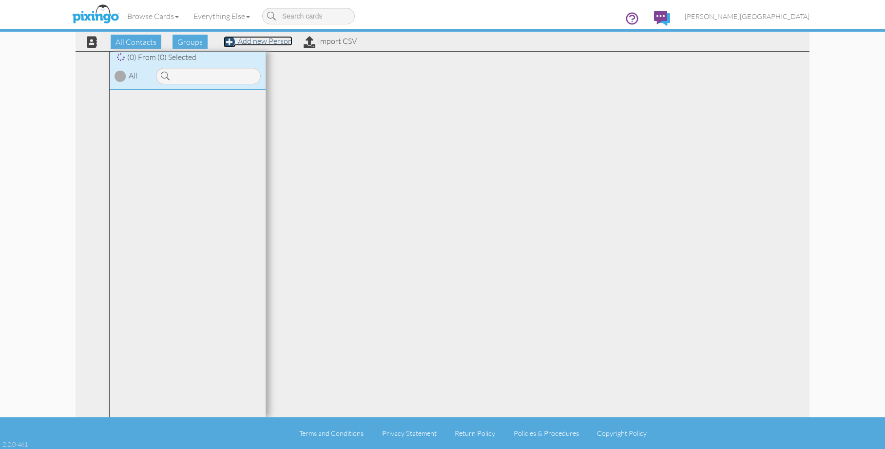
click at [276, 39] on link "Add new Person" at bounding box center [258, 41] width 69 height 10
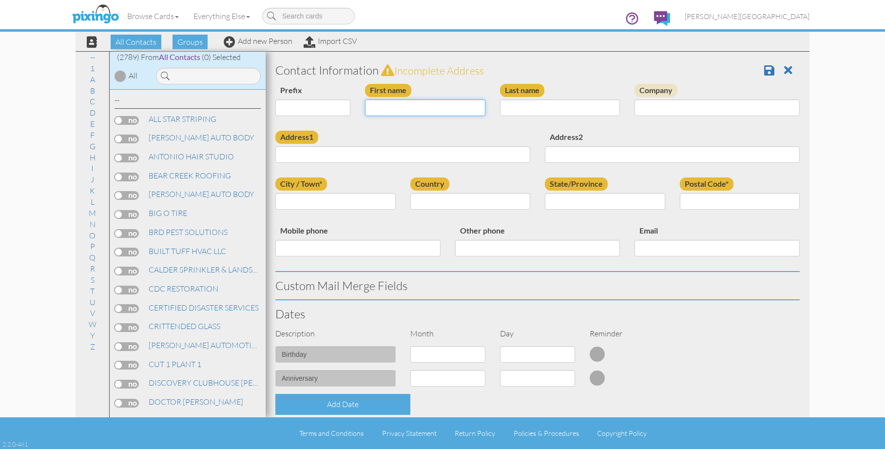
click at [414, 110] on input "First name" at bounding box center [425, 107] width 120 height 17
type input "[PERSON_NAME]"
type input "BILLS"
type input "736 PATTERSON ST"
type input "[PERSON_NAME]"
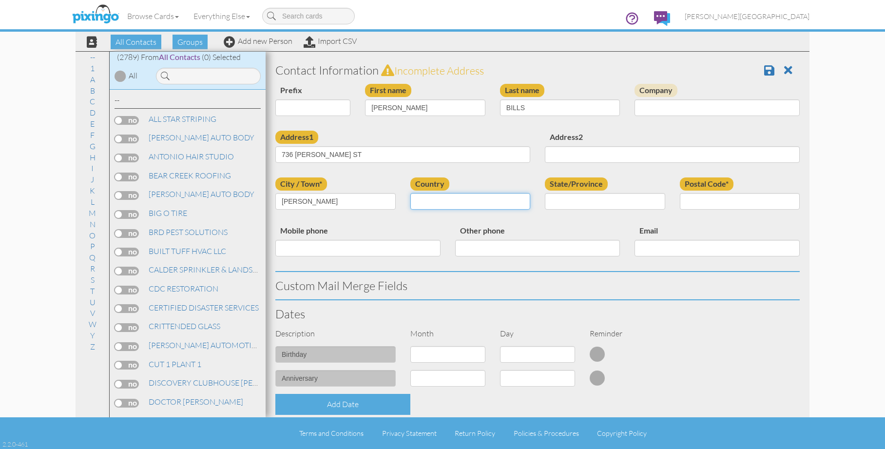
select select "object:8564"
select select "object:8863"
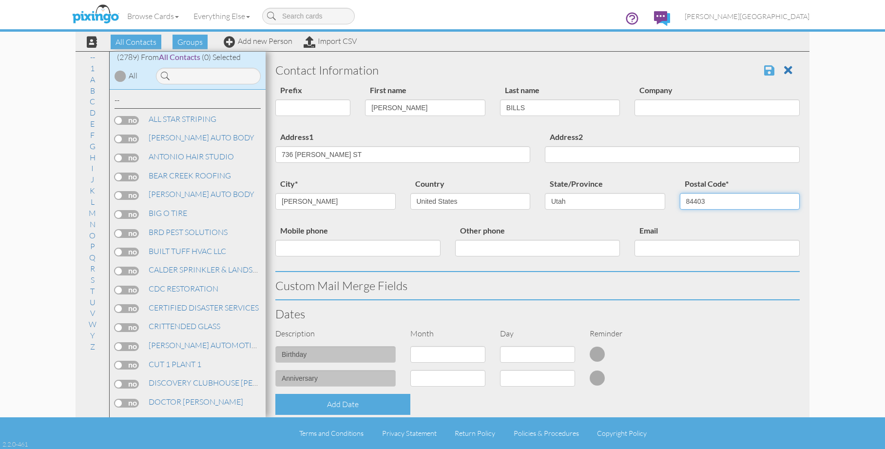
type input "84403"
click at [764, 67] on span at bounding box center [769, 70] width 10 height 12
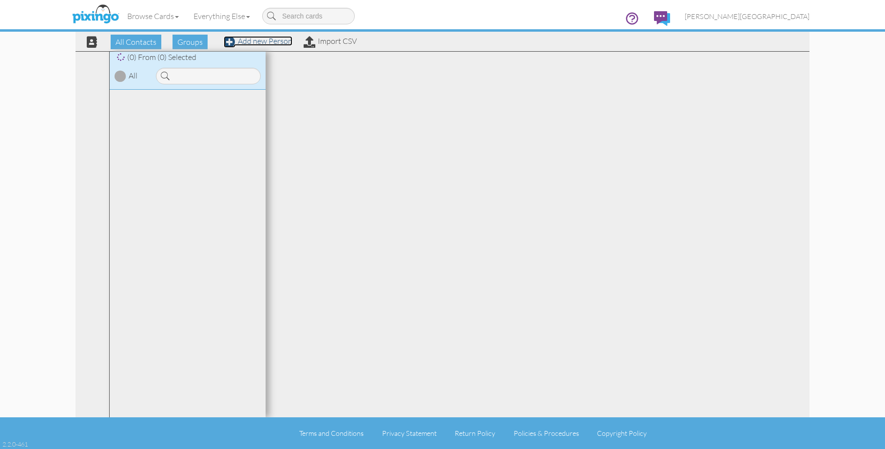
click at [260, 39] on link "Add new Person" at bounding box center [258, 41] width 69 height 10
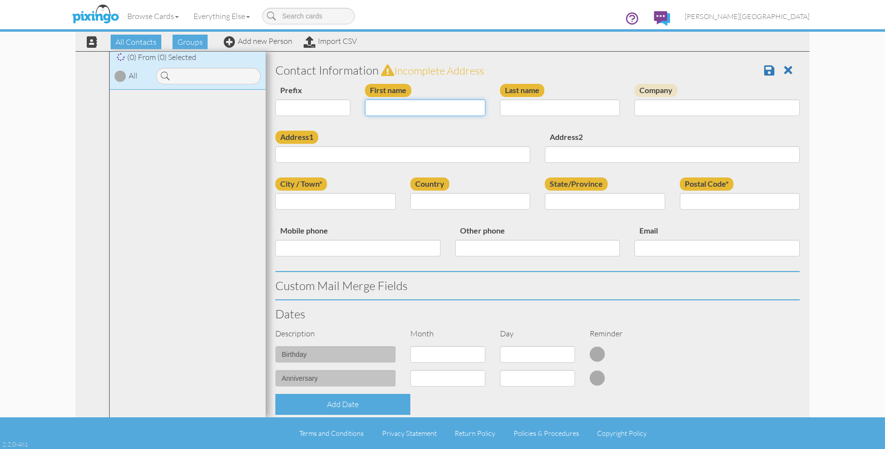
click at [410, 105] on input "First name" at bounding box center [425, 107] width 120 height 17
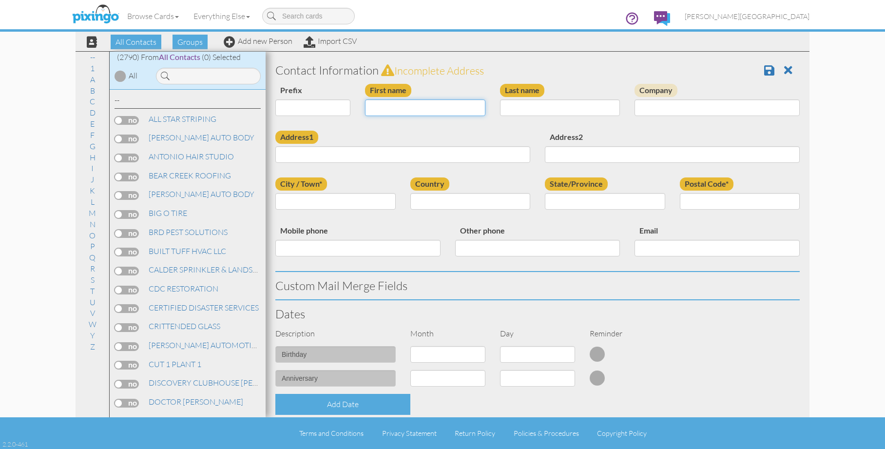
click at [410, 105] on input "First name" at bounding box center [425, 107] width 120 height 17
type input "[PERSON_NAME]"
type input "ELLIS"
type input "1065 41ST ST"
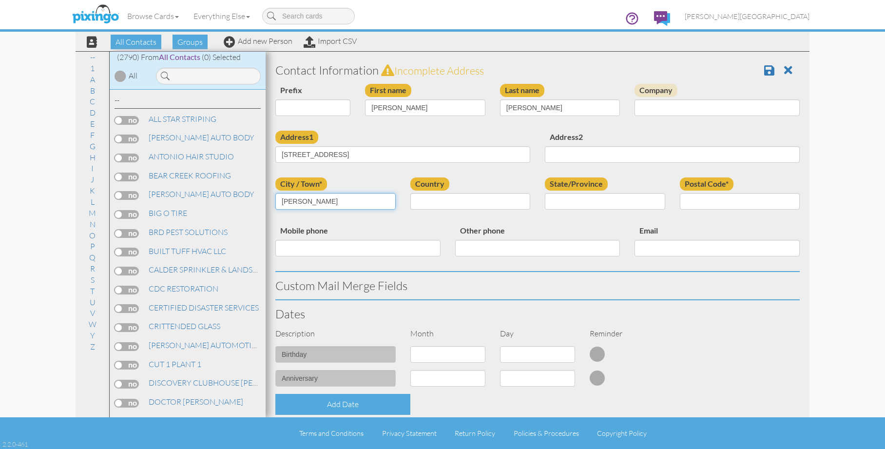
type input "[PERSON_NAME]"
select select "object:180"
select select "object:8866"
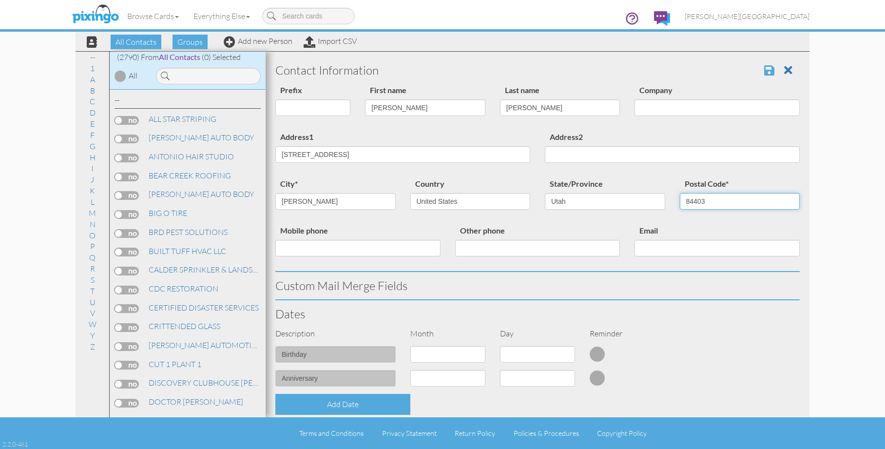
type input "84403"
click at [764, 69] on span at bounding box center [769, 70] width 10 height 12
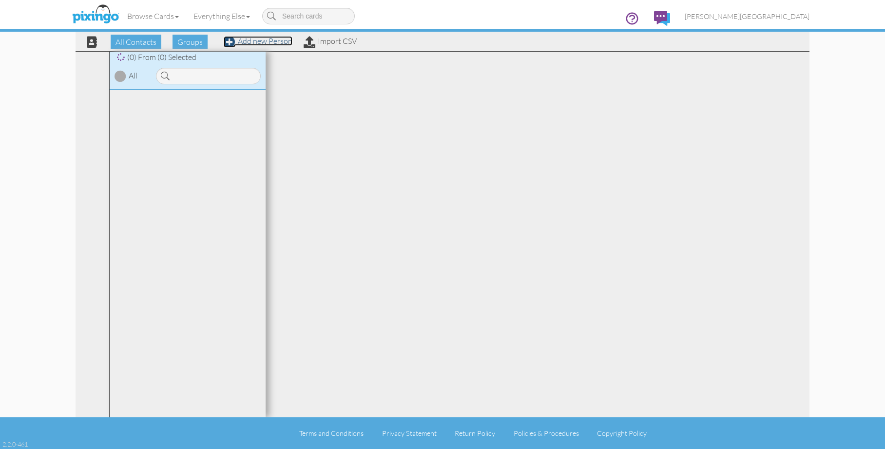
click at [266, 44] on link "Add new Person" at bounding box center [258, 41] width 69 height 10
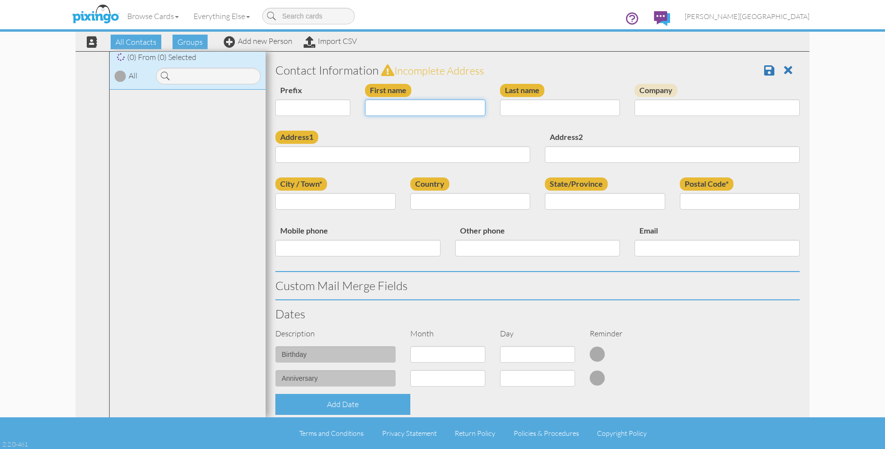
click at [393, 104] on input "First name" at bounding box center [425, 107] width 120 height 17
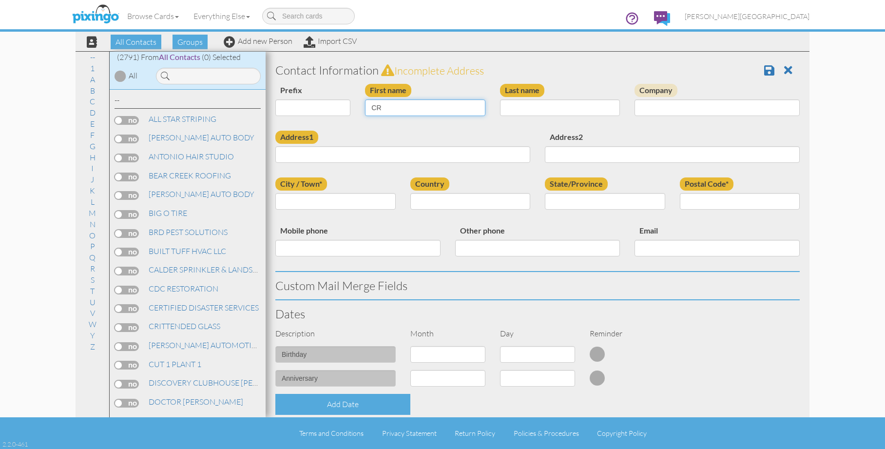
type input "C"
type input "[PERSON_NAME]"
type input "GAGE"
type input "[STREET_ADDRESS]"
type input "[PERSON_NAME]"
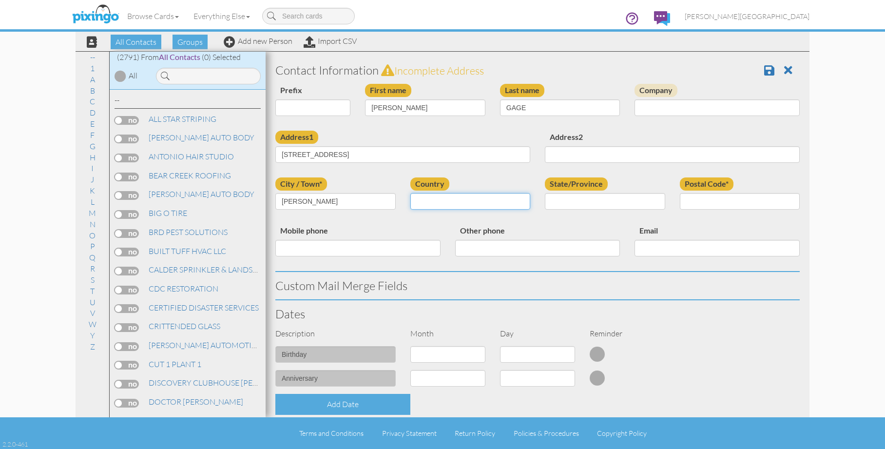
select select "object:180"
select select "object:8869"
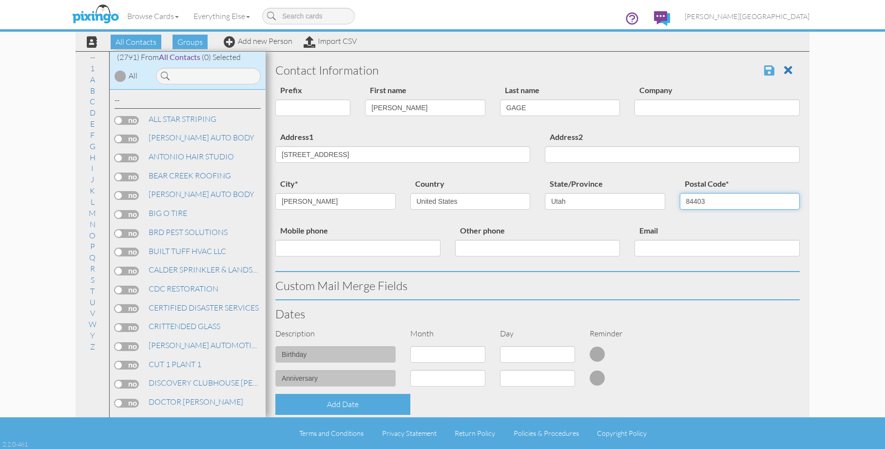
type input "84403"
click at [765, 72] on span at bounding box center [769, 70] width 10 height 12
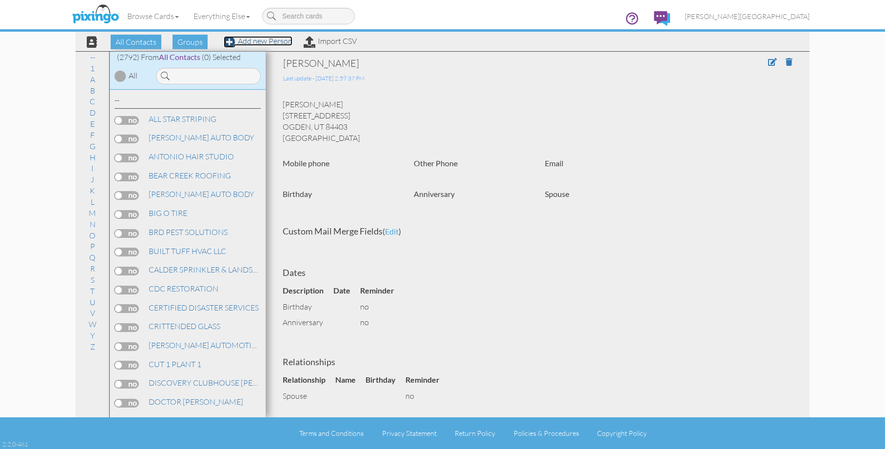
drag, startPoint x: 270, startPoint y: 42, endPoint x: 405, endPoint y: 93, distance: 144.6
click at [270, 42] on link "Add new Person" at bounding box center [258, 41] width 69 height 10
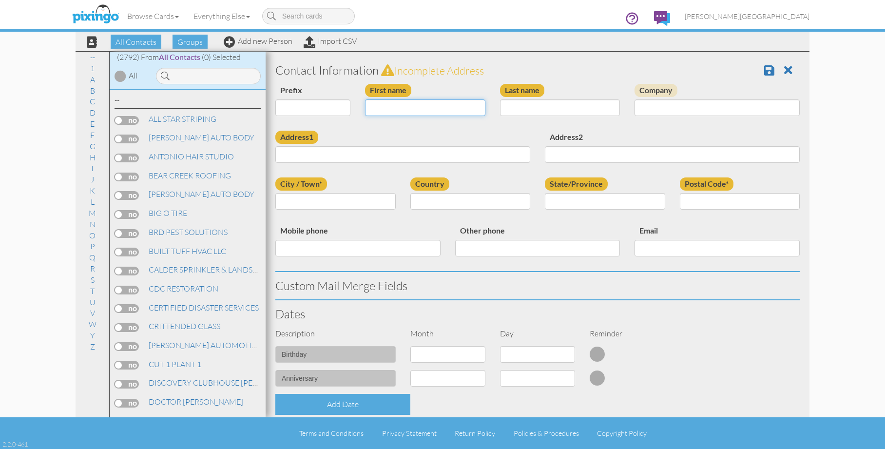
click at [438, 109] on input "First name" at bounding box center [425, 107] width 120 height 17
type input "[PERSON_NAME]"
type input "HARRIS"
type input "4608 EDGEWOOD DR"
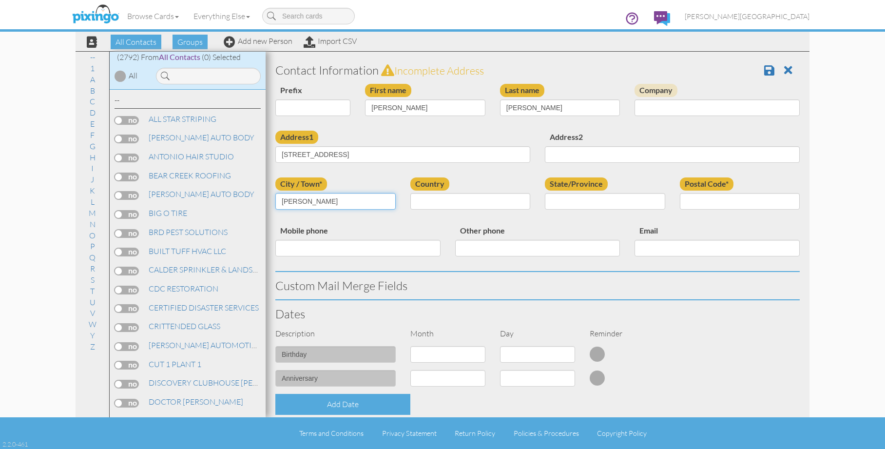
type input "OGDEN"
select select "object:8586"
select select "object:8885"
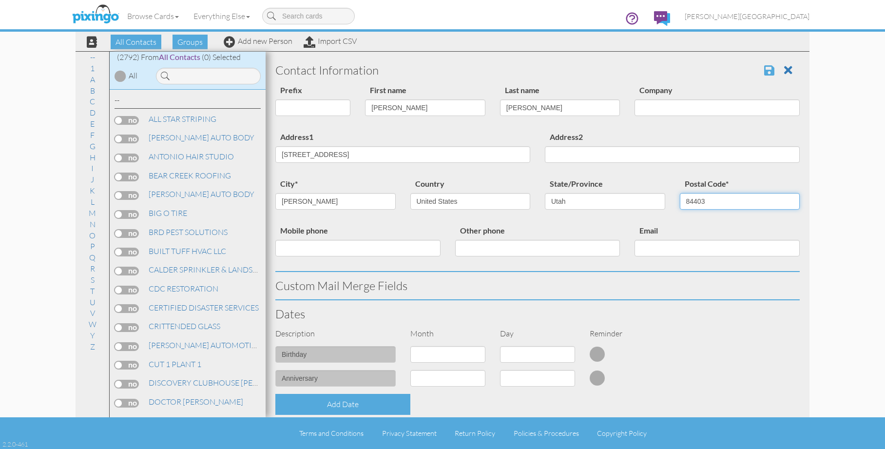
type input "84403"
click at [765, 71] on span at bounding box center [769, 70] width 10 height 12
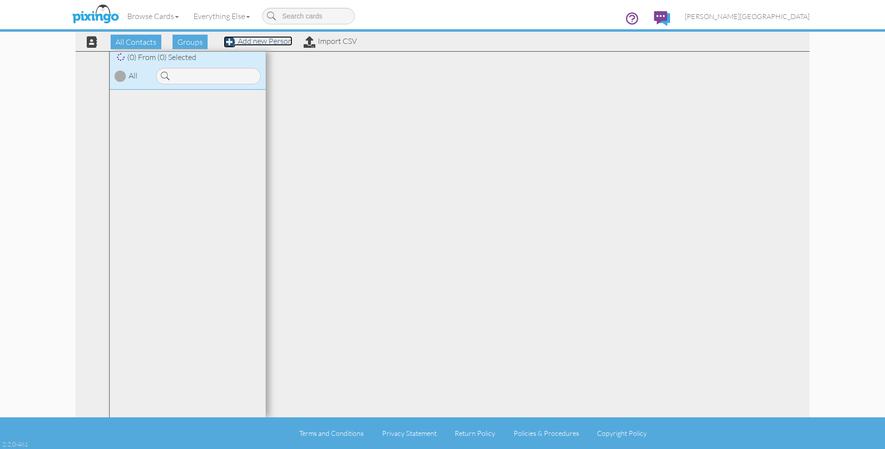
click at [267, 44] on link "Add new Person" at bounding box center [258, 41] width 69 height 10
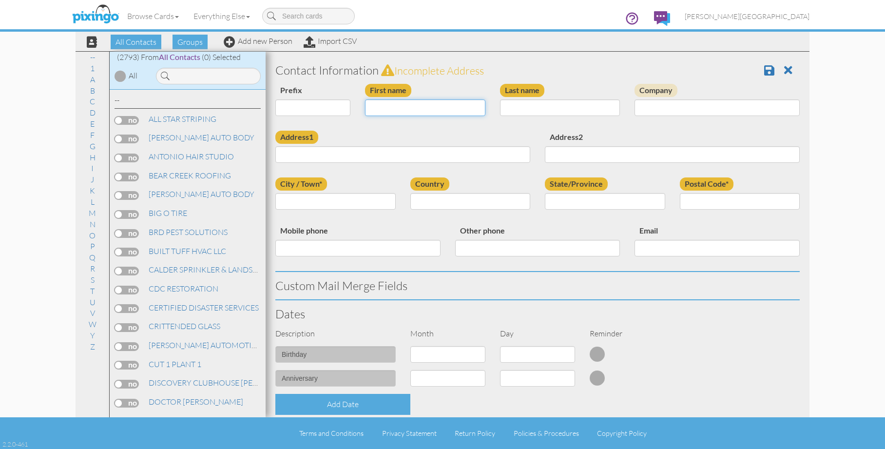
click at [442, 111] on input "First name" at bounding box center [425, 107] width 120 height 17
type input "[PERSON_NAME]"
type input "H"
type input "[PERSON_NAME]"
click at [427, 153] on input "Address1" at bounding box center [402, 154] width 255 height 17
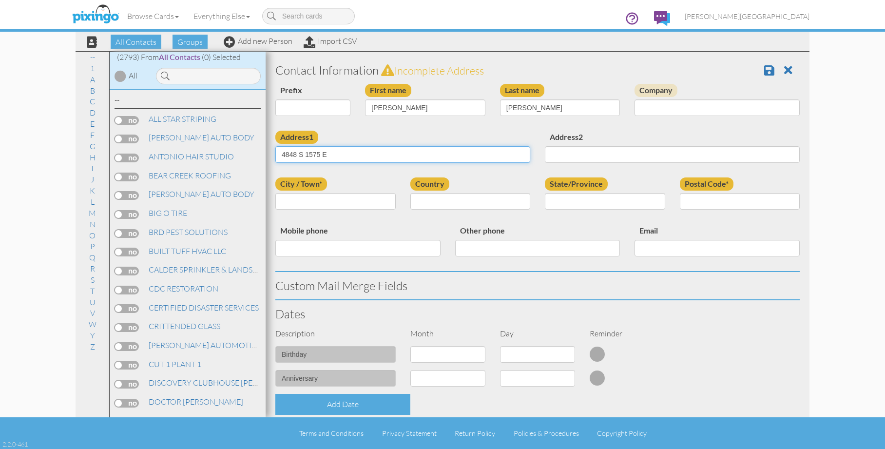
type input "4848 S 1575 E"
type input "OGDEN"
select select "object:180"
select select "object:8875"
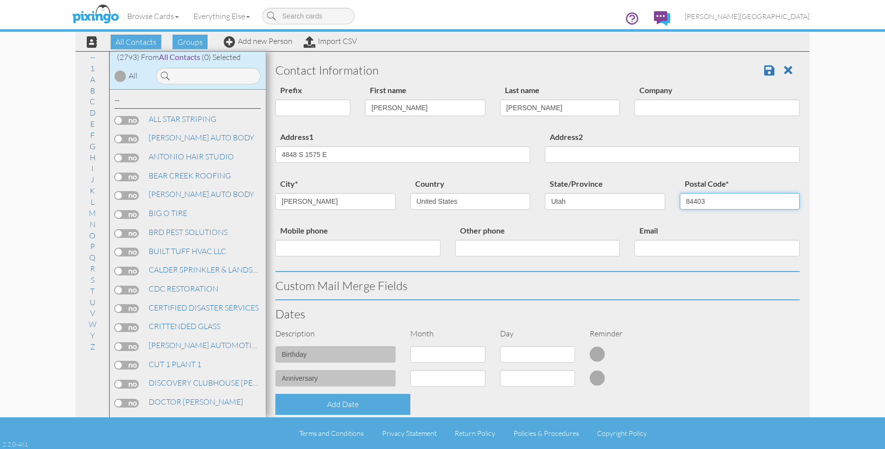
type input "84403"
drag, startPoint x: 273, startPoint y: 158, endPoint x: 262, endPoint y: 160, distance: 11.4
click at [262, 160] on div "All Contacts (2793) My Groups Jan 25, 03:58:3 ... (0) Jan 25, 04:04:5 ... (0) M…" at bounding box center [443, 234] width 734 height 366
click at [768, 70] on link at bounding box center [773, 70] width 18 height 15
